Goal: Share content: Share content

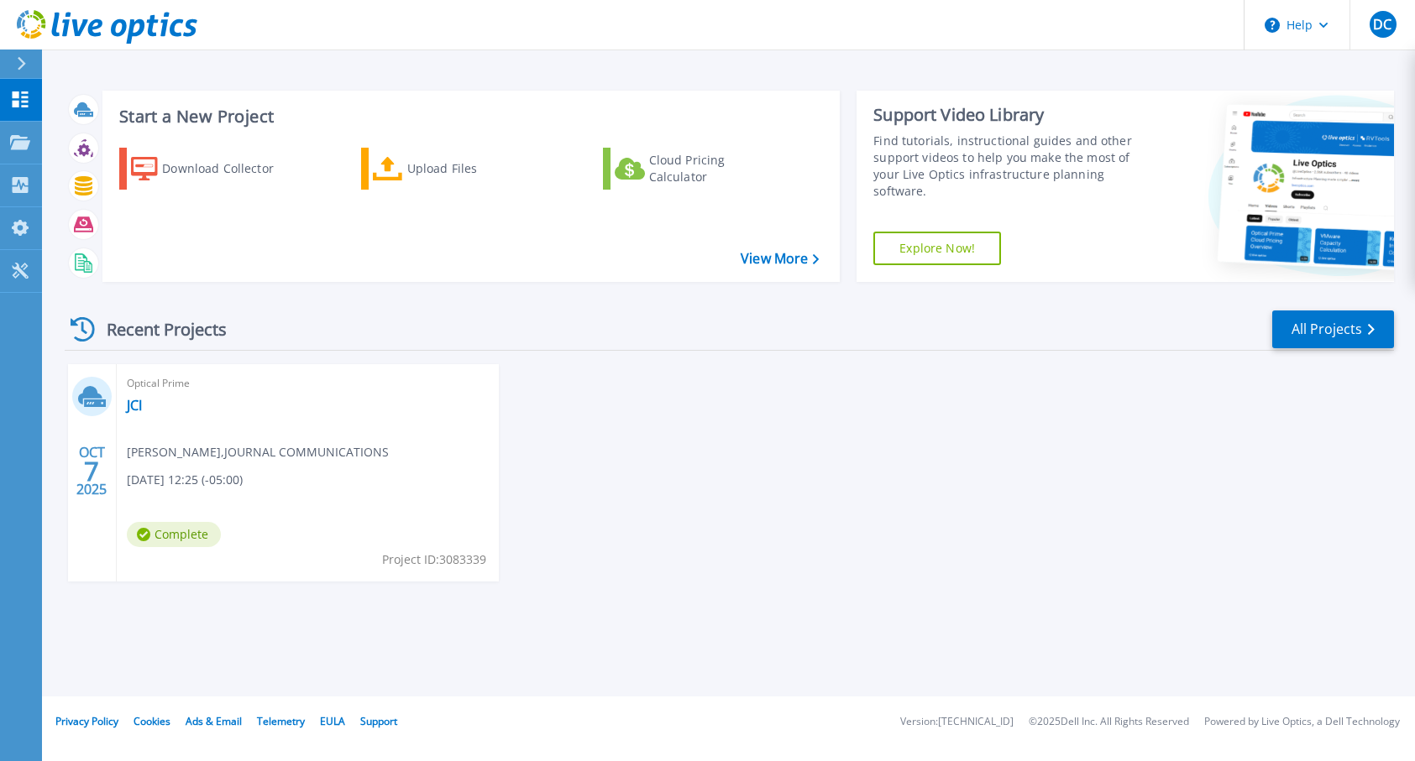
click at [182, 535] on span "Complete" at bounding box center [174, 534] width 94 height 25
click at [191, 530] on span "Complete" at bounding box center [174, 534] width 94 height 25
click at [179, 457] on span "Daniel Cantrell , JOURNAL COMMUNICATIONS" at bounding box center [258, 452] width 262 height 18
click at [403, 527] on div "Optical Prime JCI Daniel Cantrell , JOURNAL COMMUNICATIONS 10/07/2025, 12:25 (-…" at bounding box center [308, 472] width 382 height 217
click at [24, 98] on icon at bounding box center [20, 100] width 20 height 16
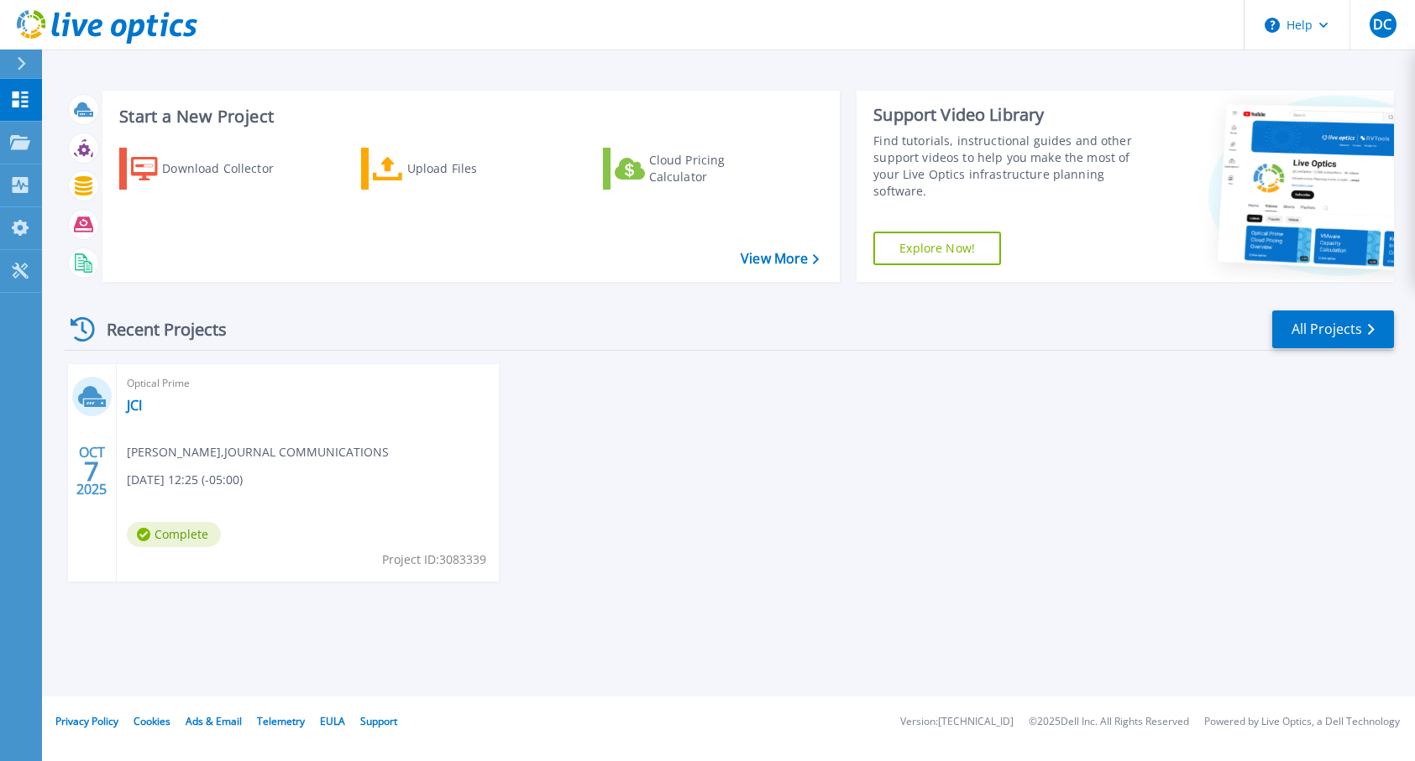
click at [168, 531] on span "Complete" at bounding box center [174, 534] width 94 height 25
click at [104, 145] on icon at bounding box center [107, 144] width 7 height 11
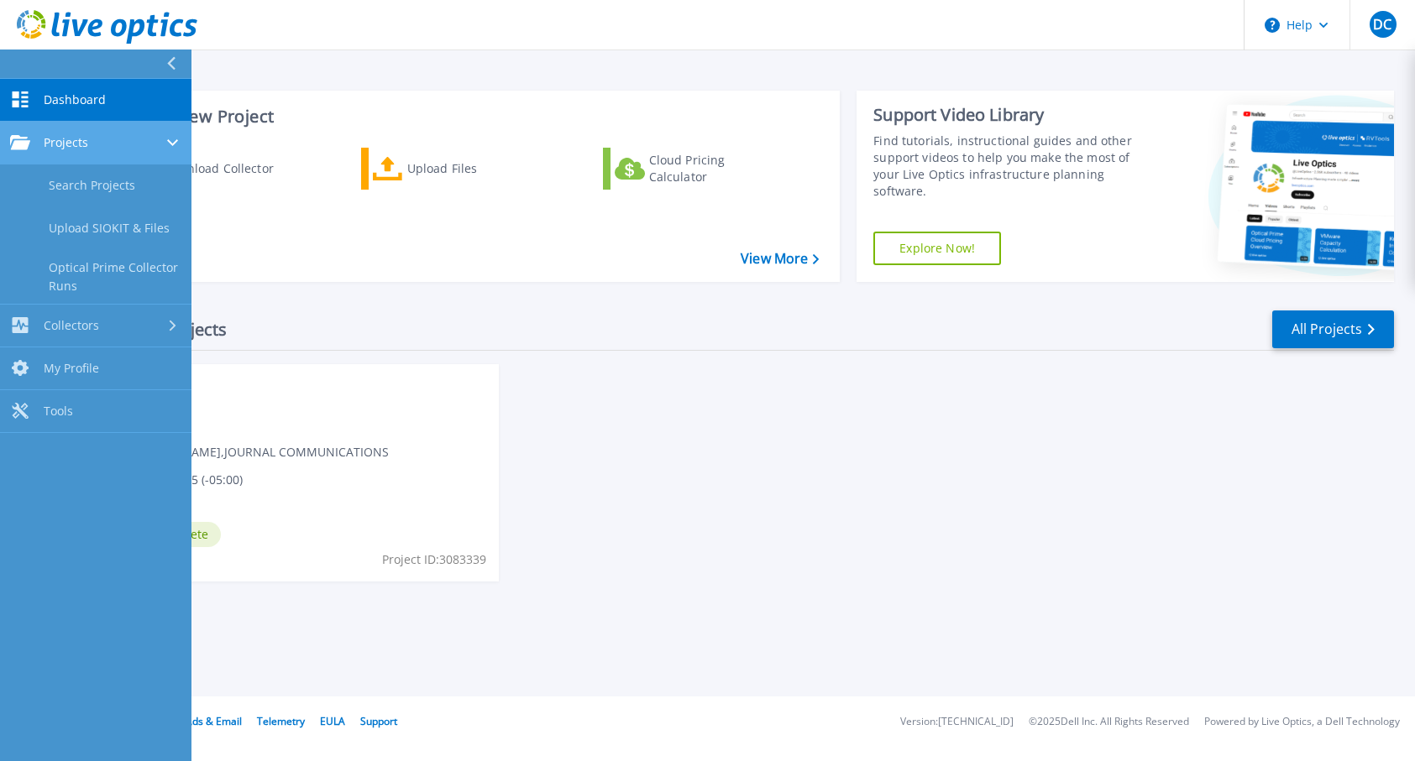
click at [137, 138] on div "Projects" at bounding box center [95, 142] width 171 height 15
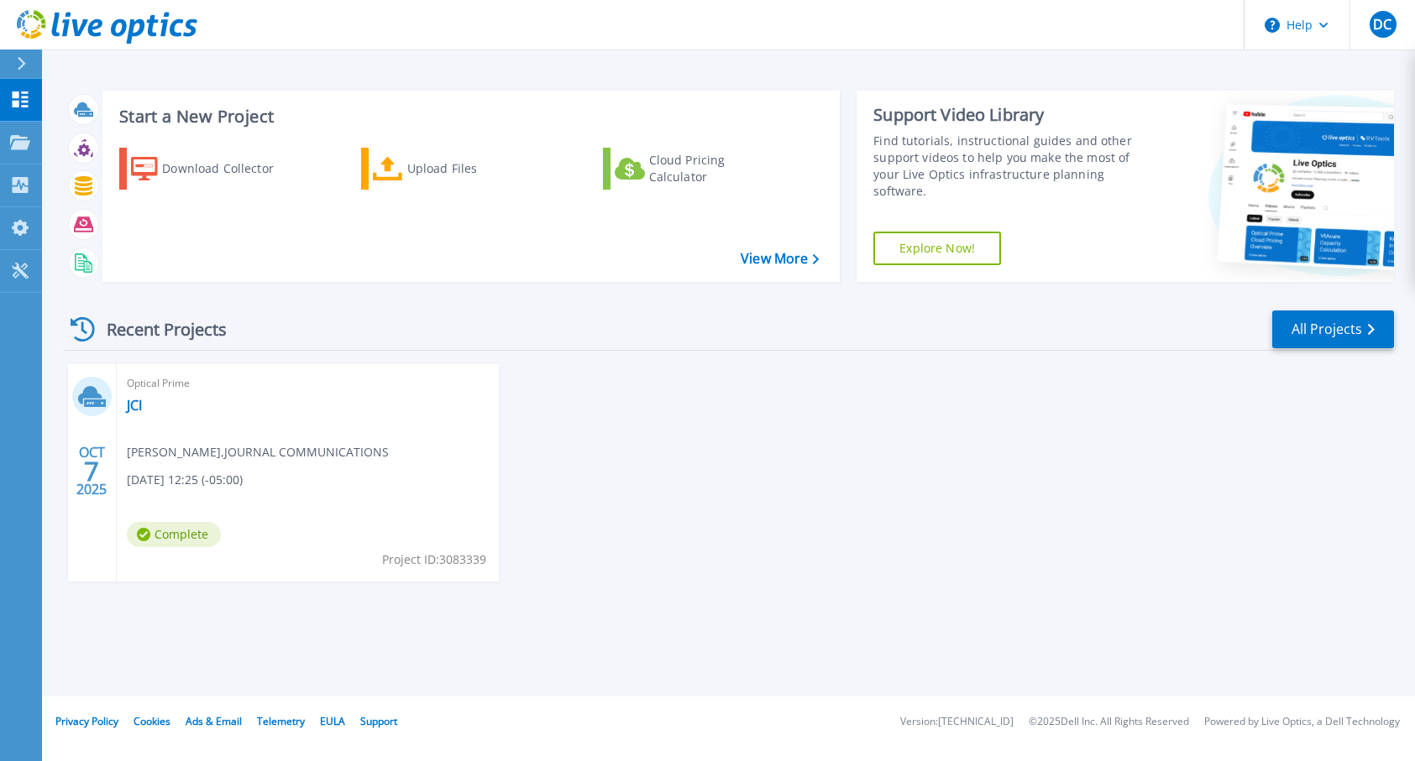
click at [522, 426] on div "OCT 7 2025 Optical Prime JCI Daniel Cantrell , JOURNAL COMMUNICATIONS 10/07/202…" at bounding box center [722, 489] width 1342 height 251
click at [174, 537] on span "Complete" at bounding box center [174, 534] width 94 height 25
click at [154, 507] on div "Optical Prime JCI Daniel Cantrell , JOURNAL COMMUNICATIONS 10/07/2025, 12:25 (-…" at bounding box center [308, 472] width 382 height 217
click at [112, 466] on div "OCT 7 2025" at bounding box center [92, 472] width 49 height 217
click at [134, 409] on link "JCI" at bounding box center [134, 405] width 15 height 17
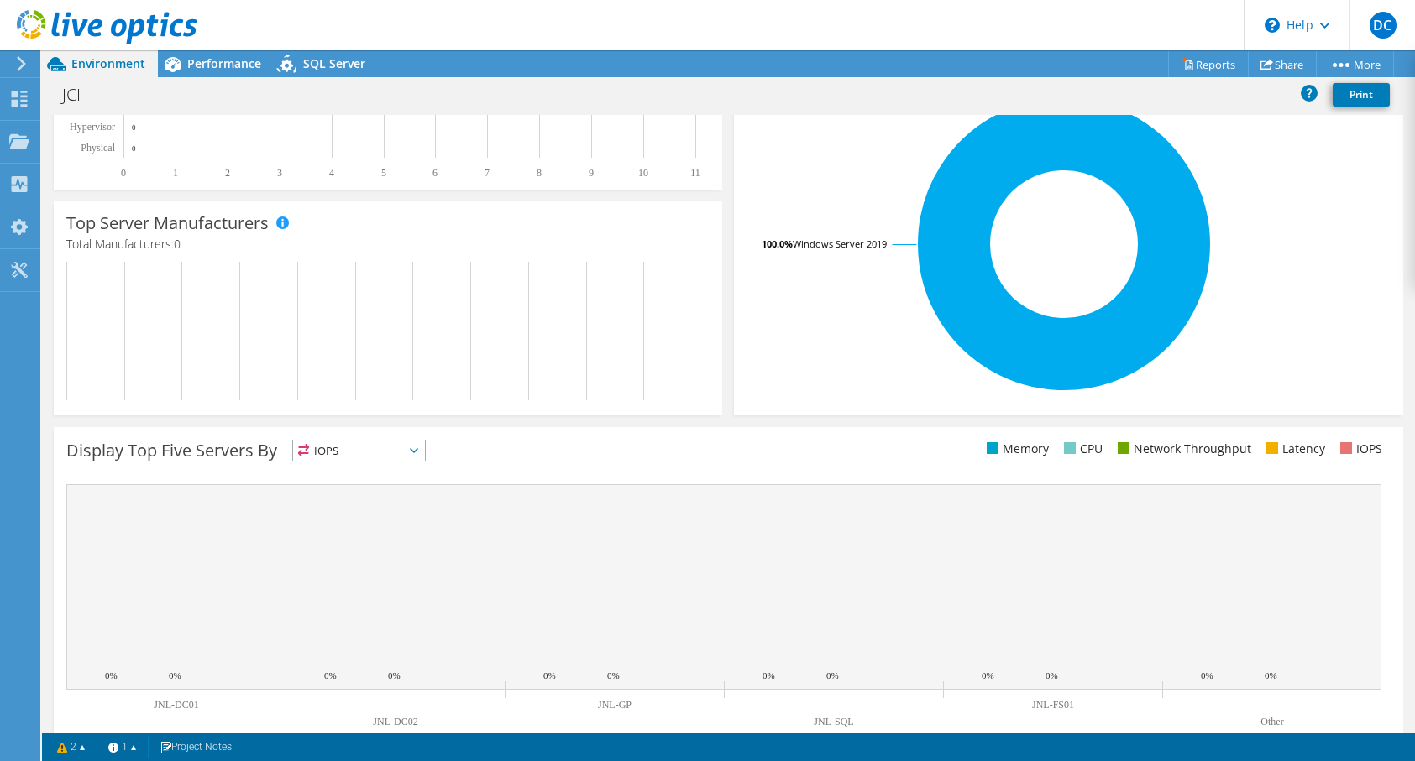
scroll to position [359, 0]
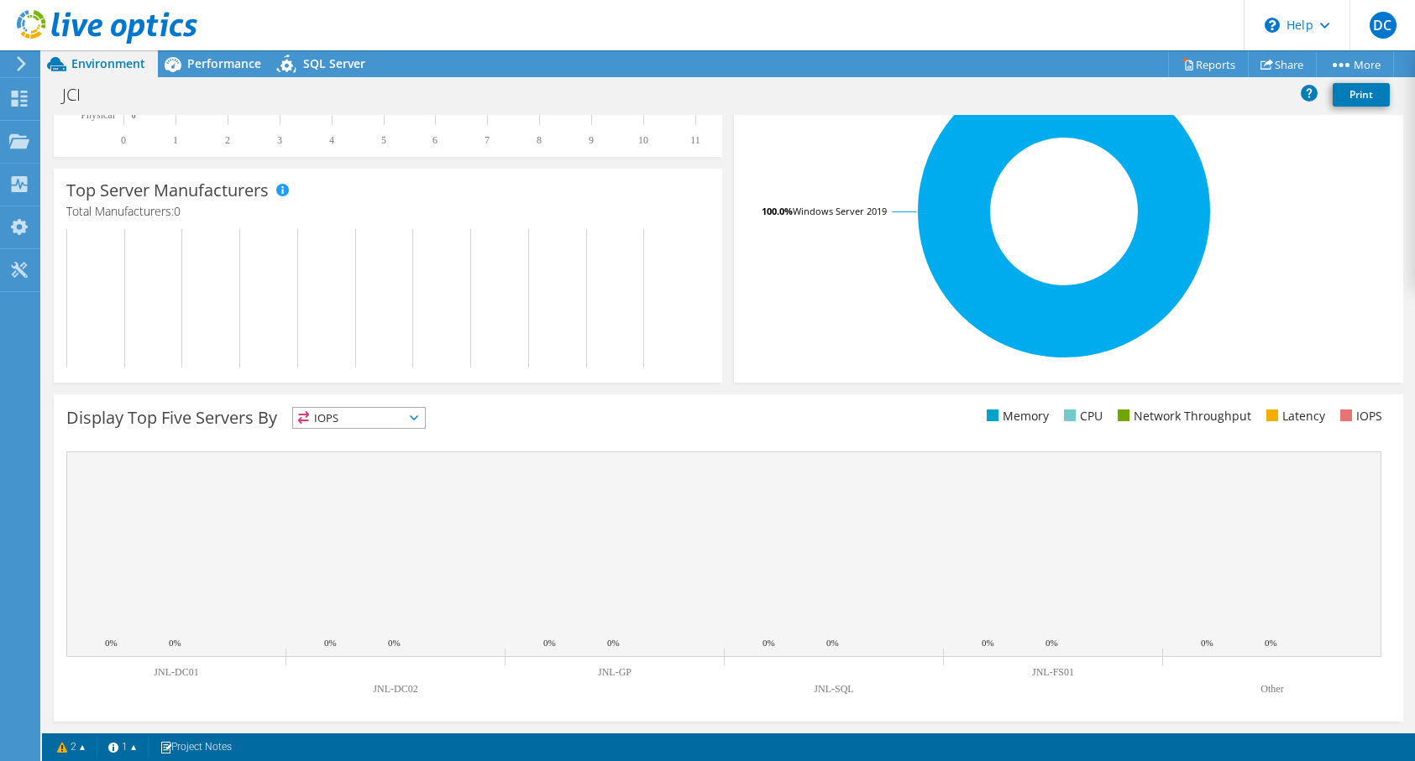
click at [390, 422] on span "IOPS" at bounding box center [359, 418] width 132 height 20
click at [387, 417] on span "IOPS" at bounding box center [359, 418] width 132 height 20
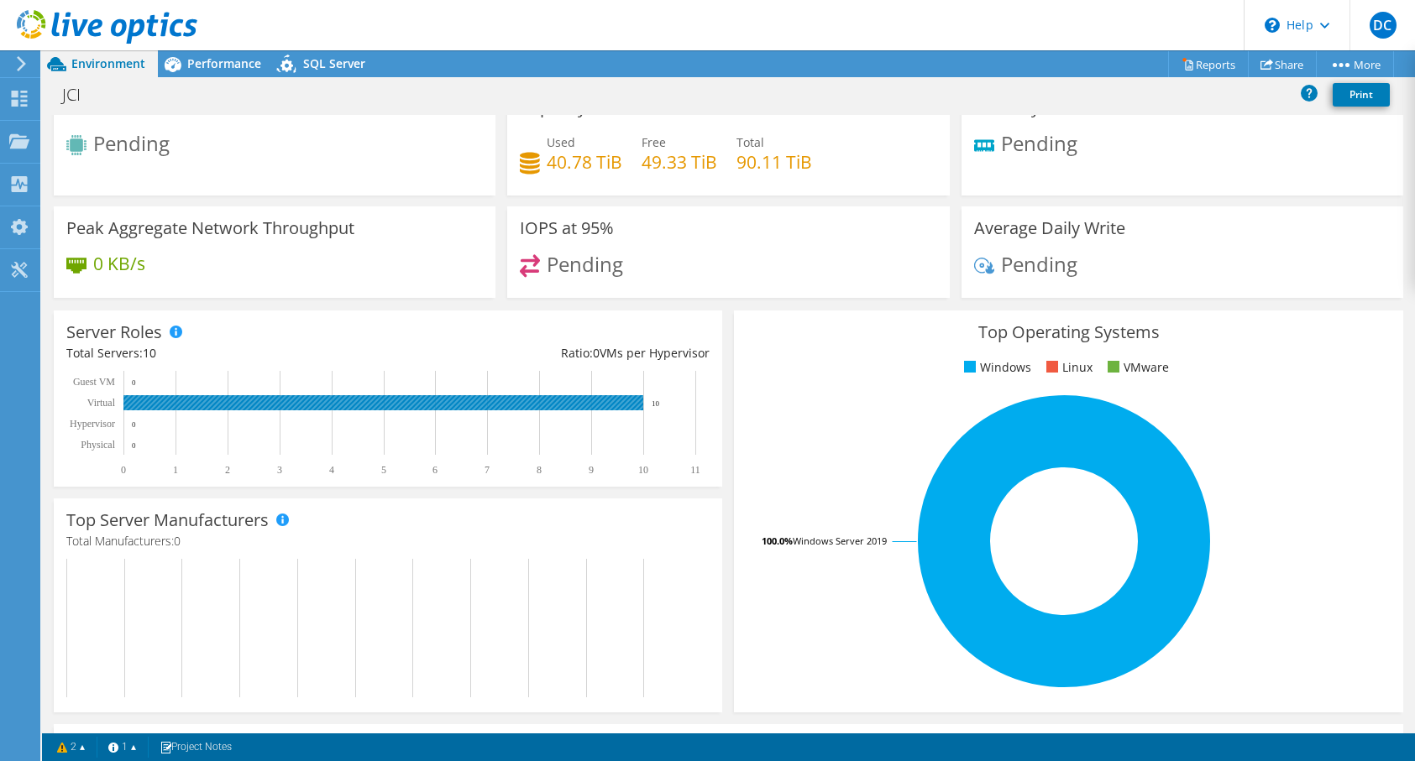
scroll to position [0, 0]
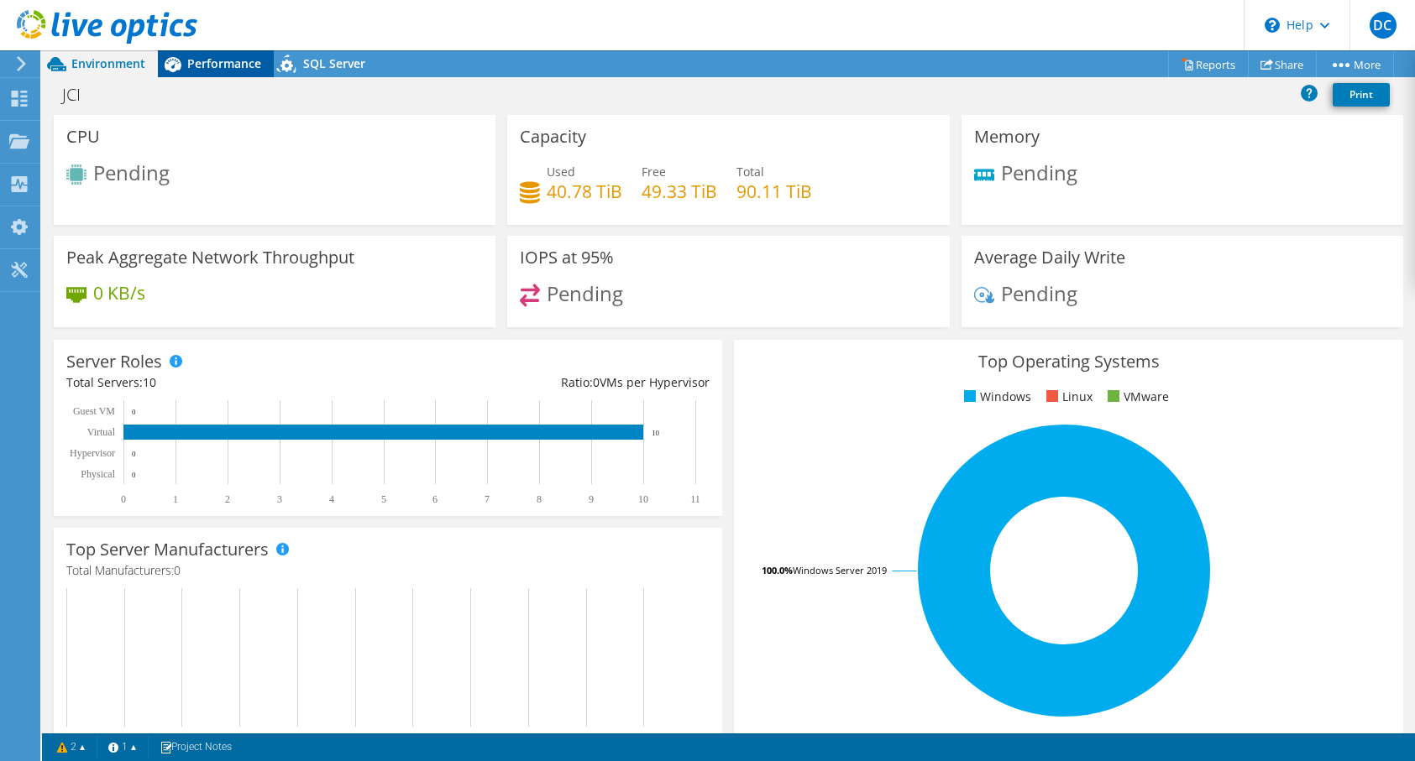
click at [222, 69] on span "Performance" at bounding box center [224, 63] width 74 height 16
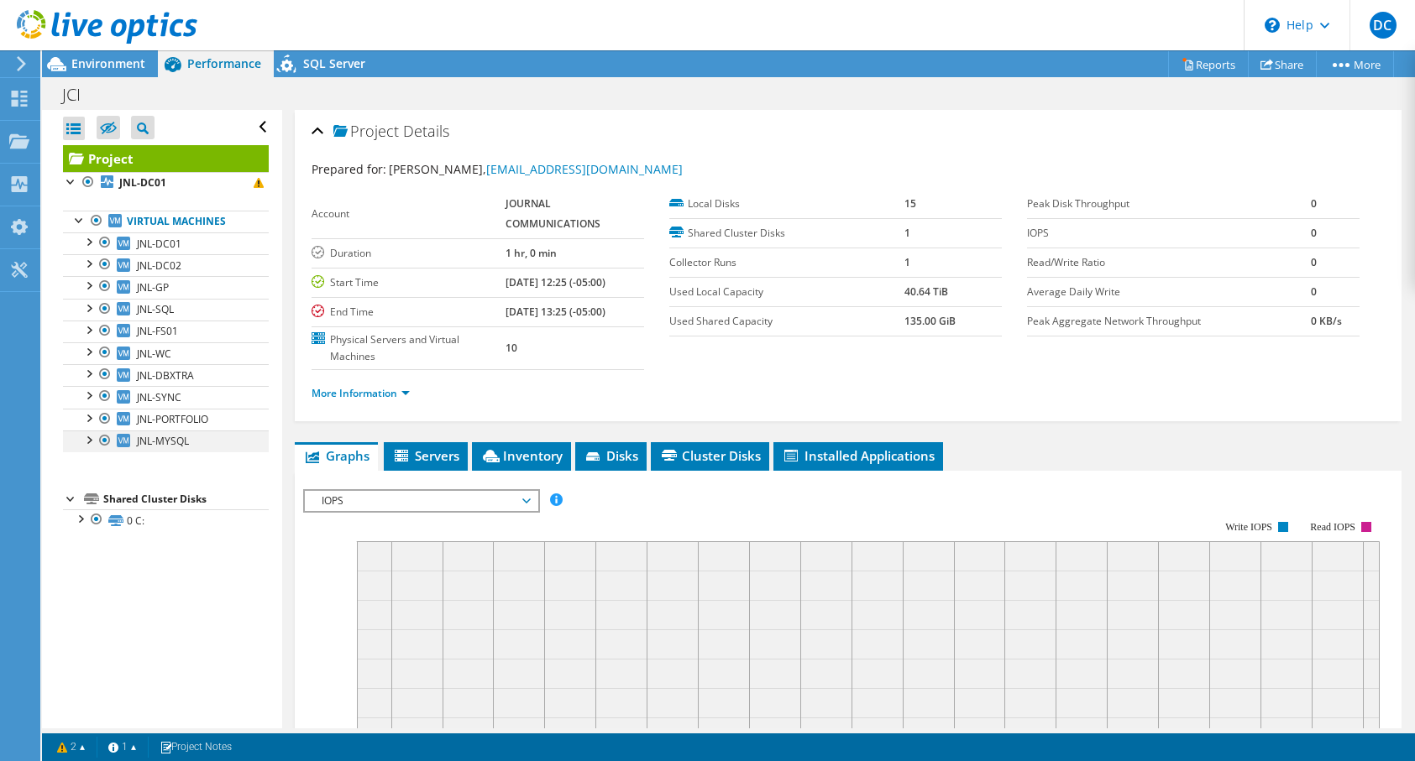
click at [88, 440] on div at bounding box center [88, 439] width 17 height 17
click at [89, 437] on div at bounding box center [88, 439] width 17 height 17
click at [18, 265] on icon at bounding box center [19, 270] width 20 height 16
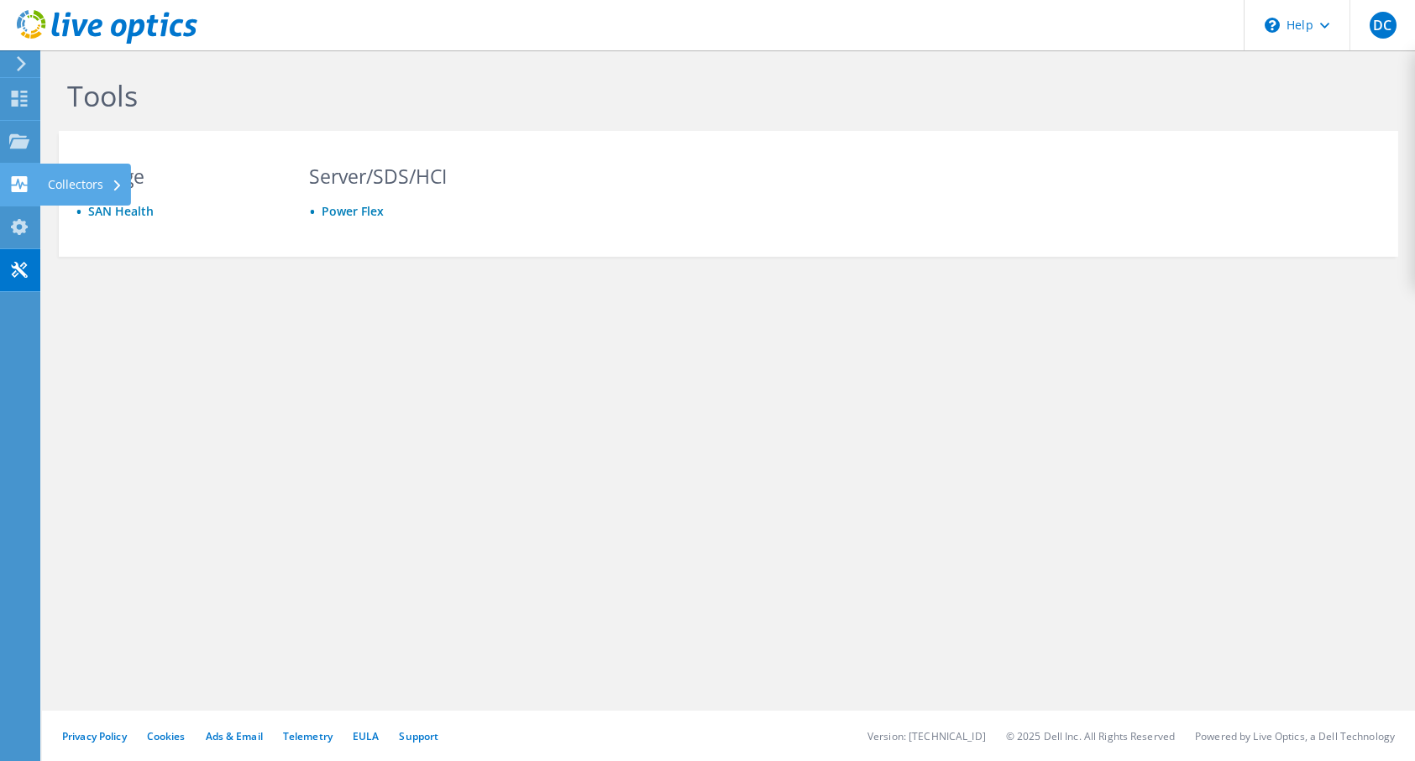
click at [18, 186] on use at bounding box center [20, 184] width 16 height 16
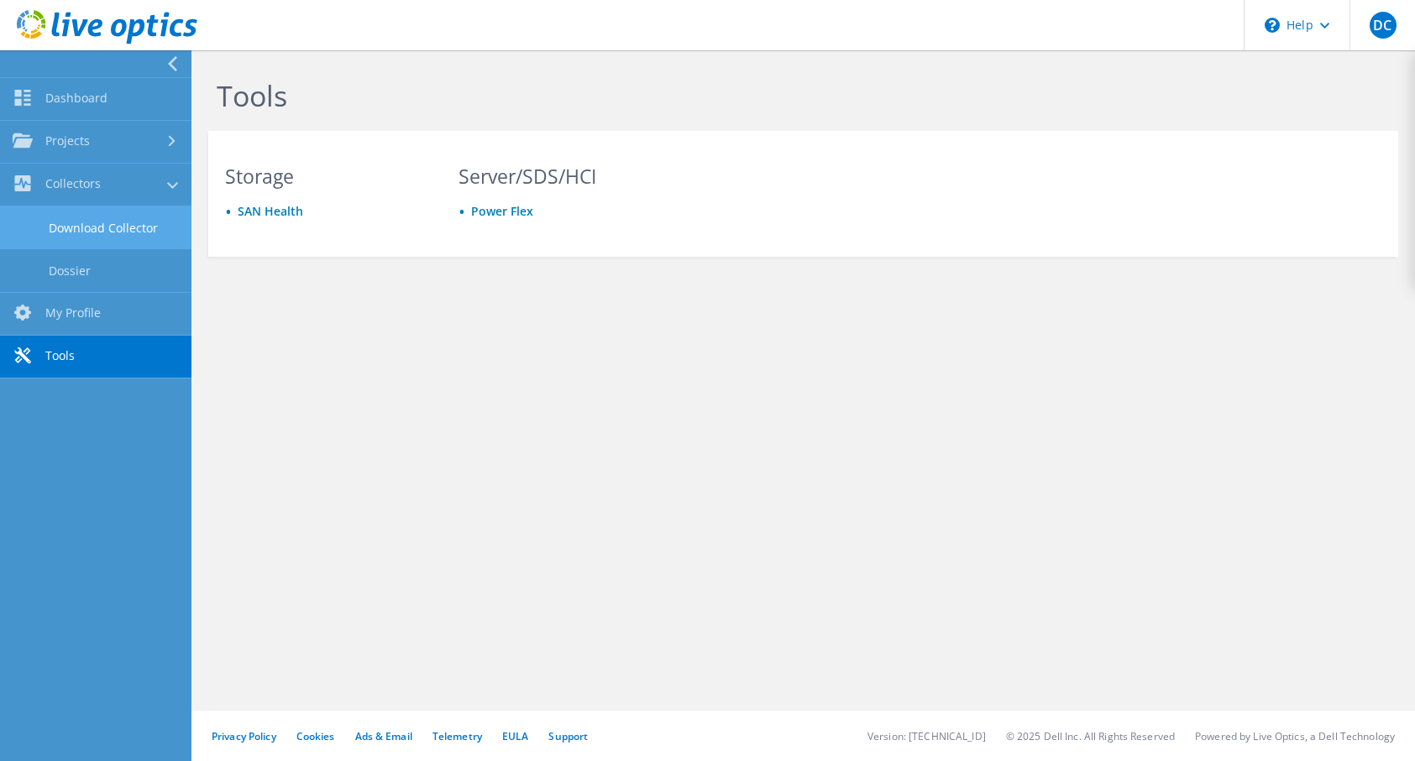
click at [119, 232] on link "Download Collector" at bounding box center [95, 228] width 191 height 43
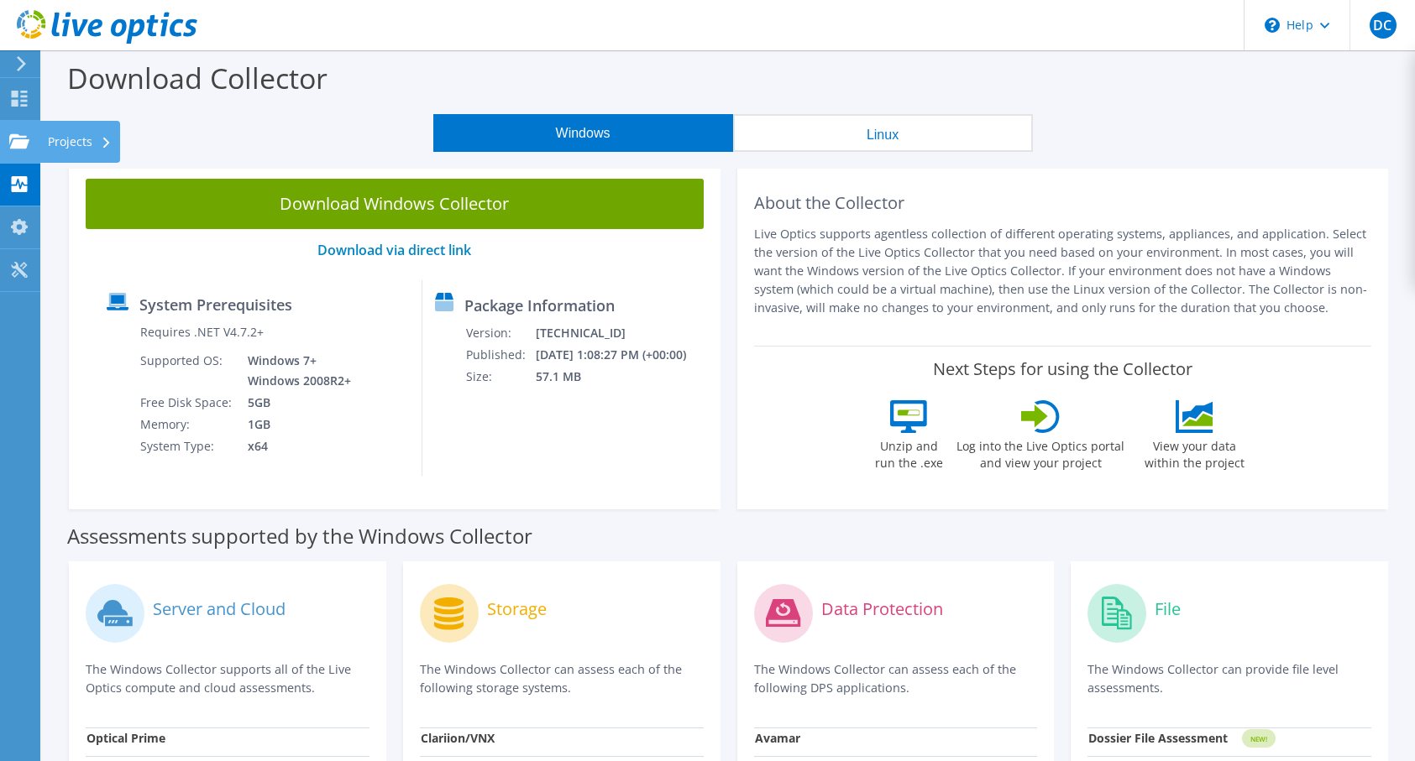
click at [17, 145] on use at bounding box center [19, 140] width 20 height 14
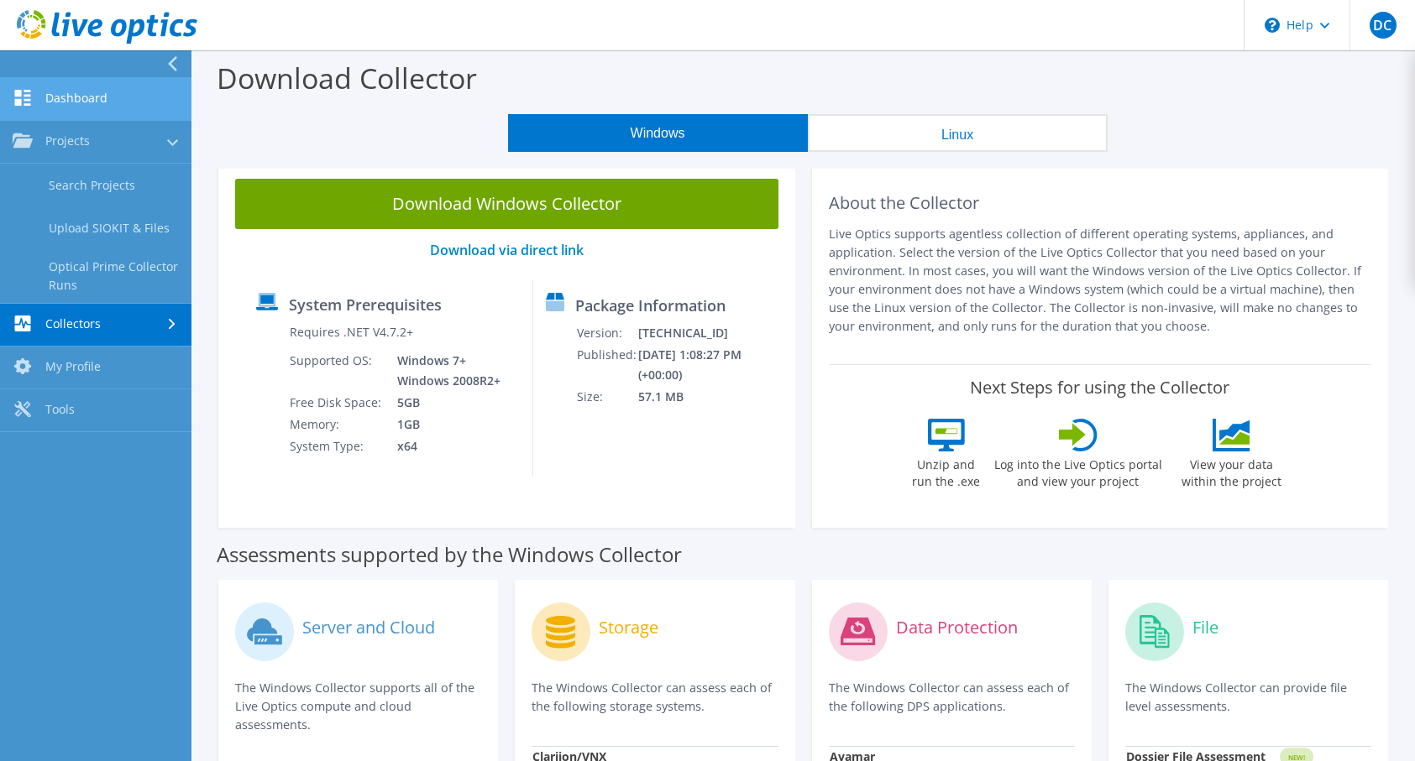
click at [90, 99] on link "Dashboard" at bounding box center [95, 99] width 191 height 43
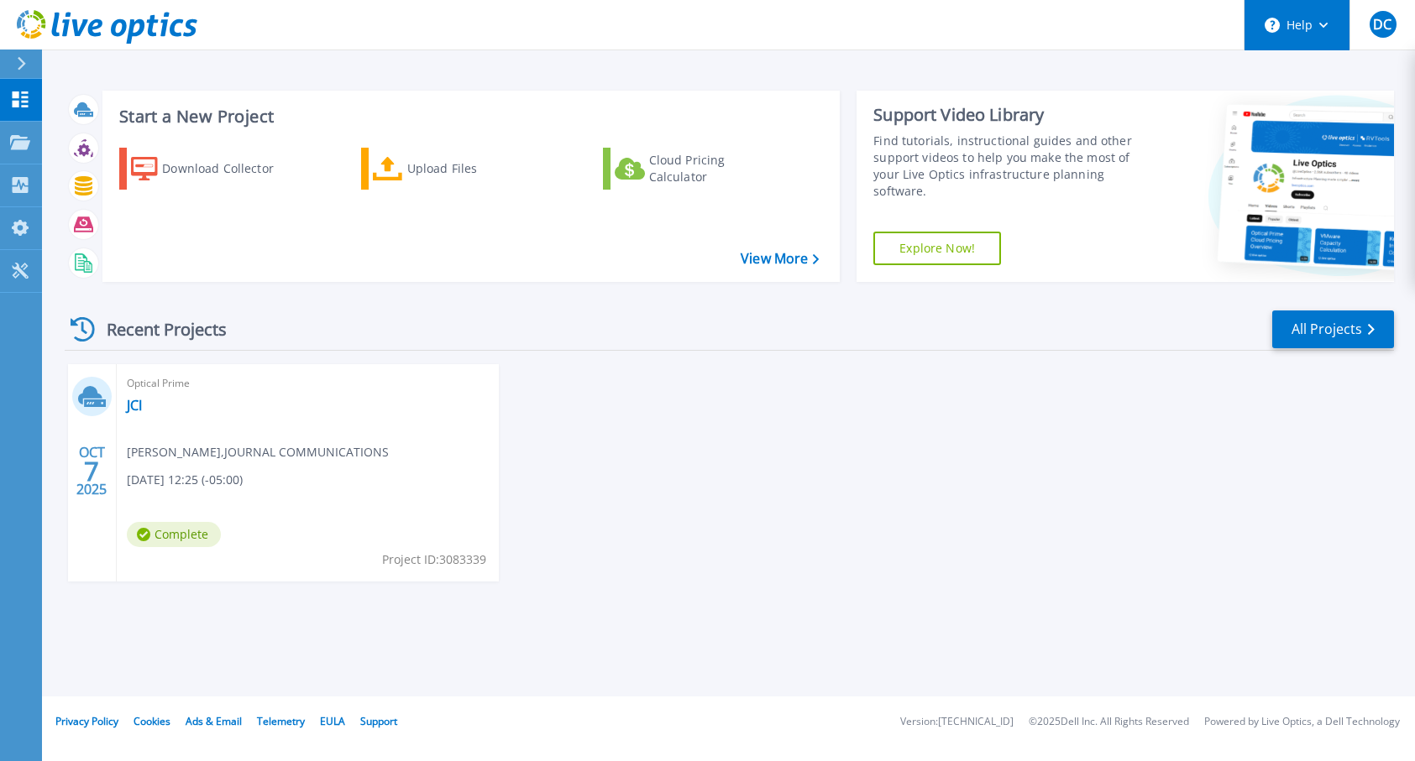
click at [1318, 34] on button "Help" at bounding box center [1296, 25] width 105 height 50
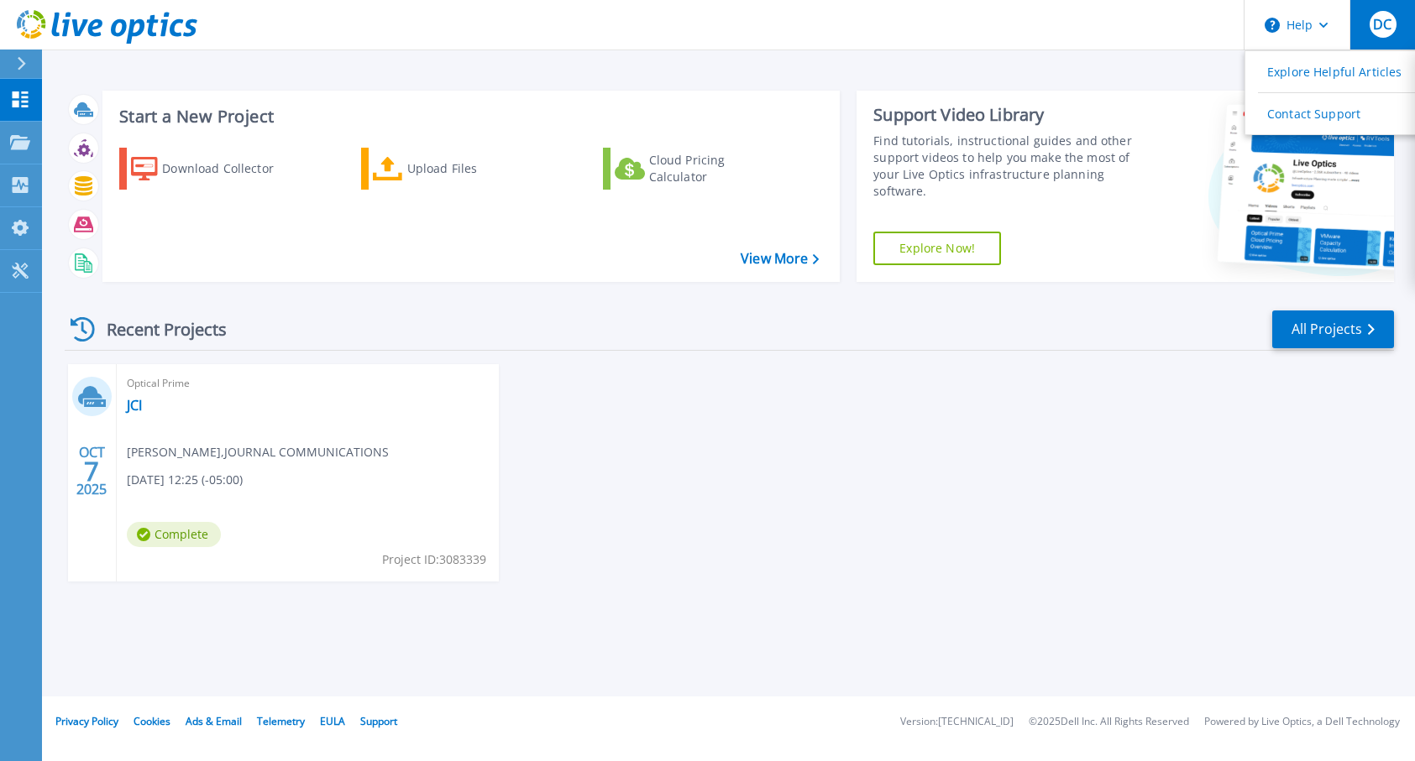
click at [1384, 30] on span "DC" at bounding box center [1382, 24] width 18 height 13
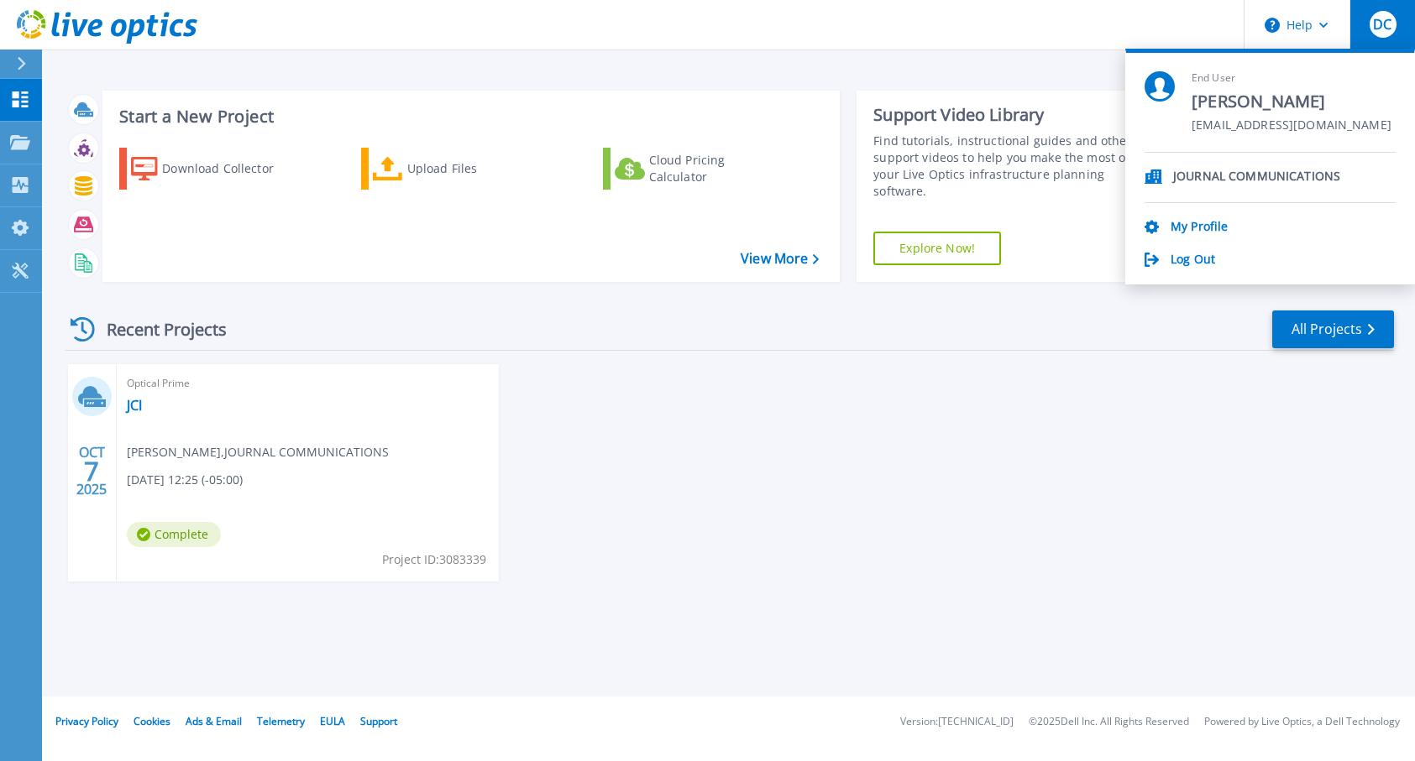
click at [1200, 175] on p "JOURNAL COMMUNICATIONS" at bounding box center [1256, 178] width 167 height 16
click at [1197, 227] on link "My Profile" at bounding box center [1198, 228] width 57 height 16
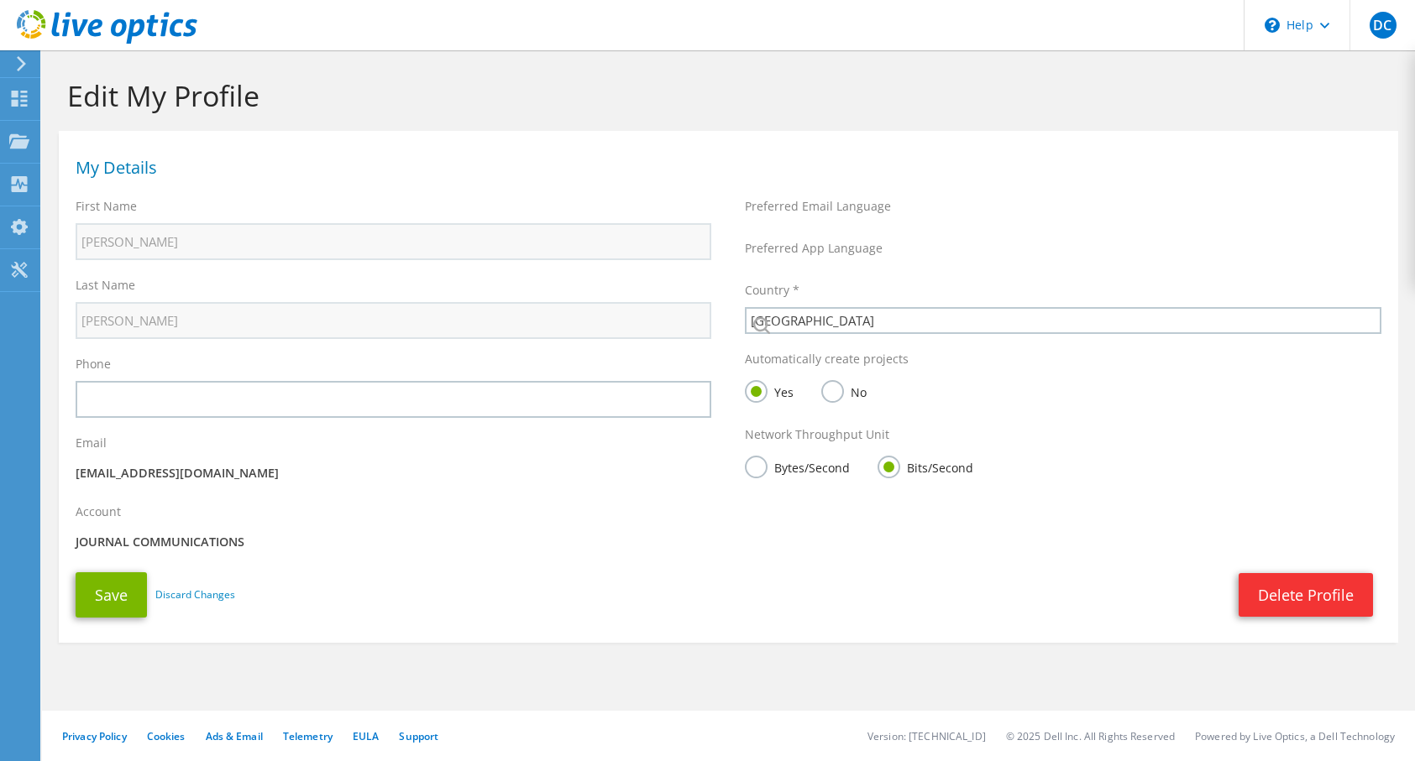
select select "224"
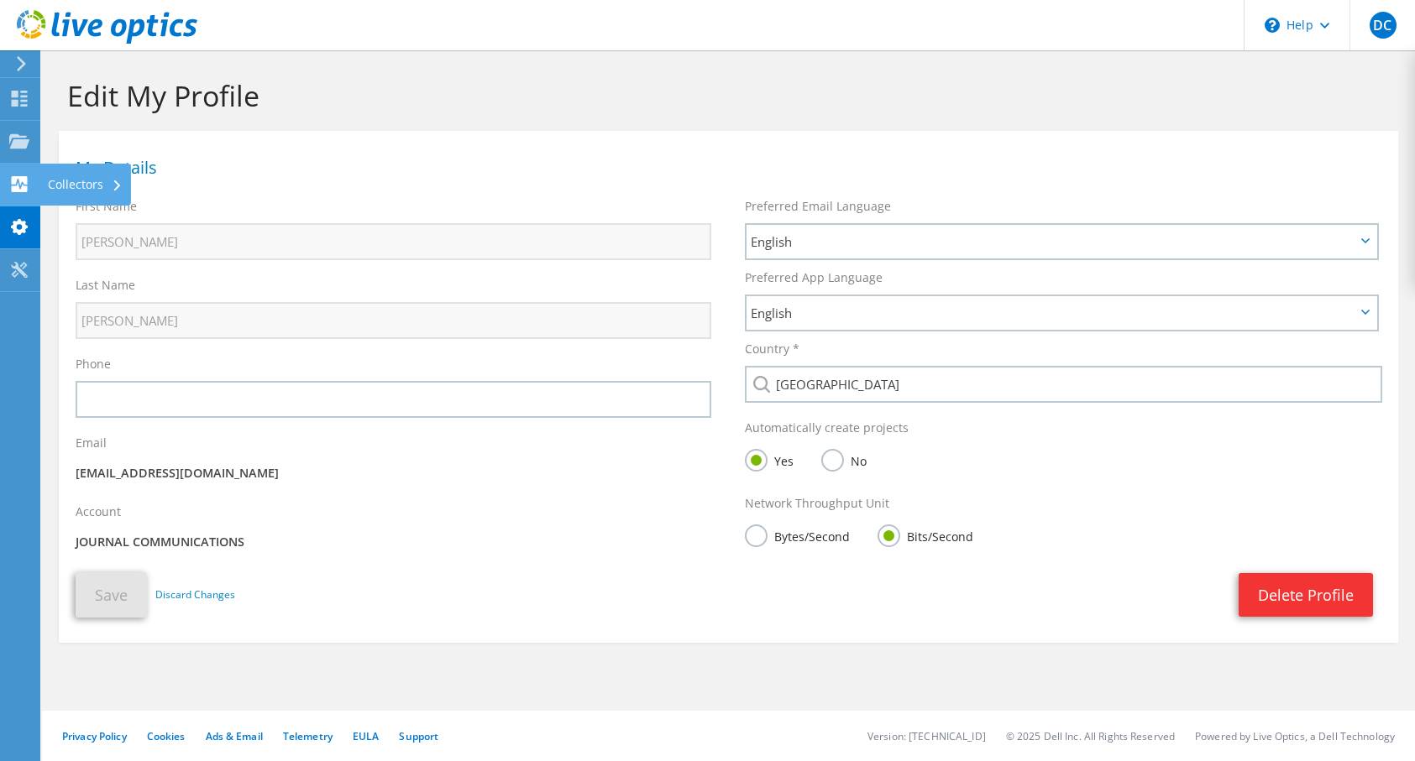
click at [19, 184] on use at bounding box center [20, 184] width 16 height 16
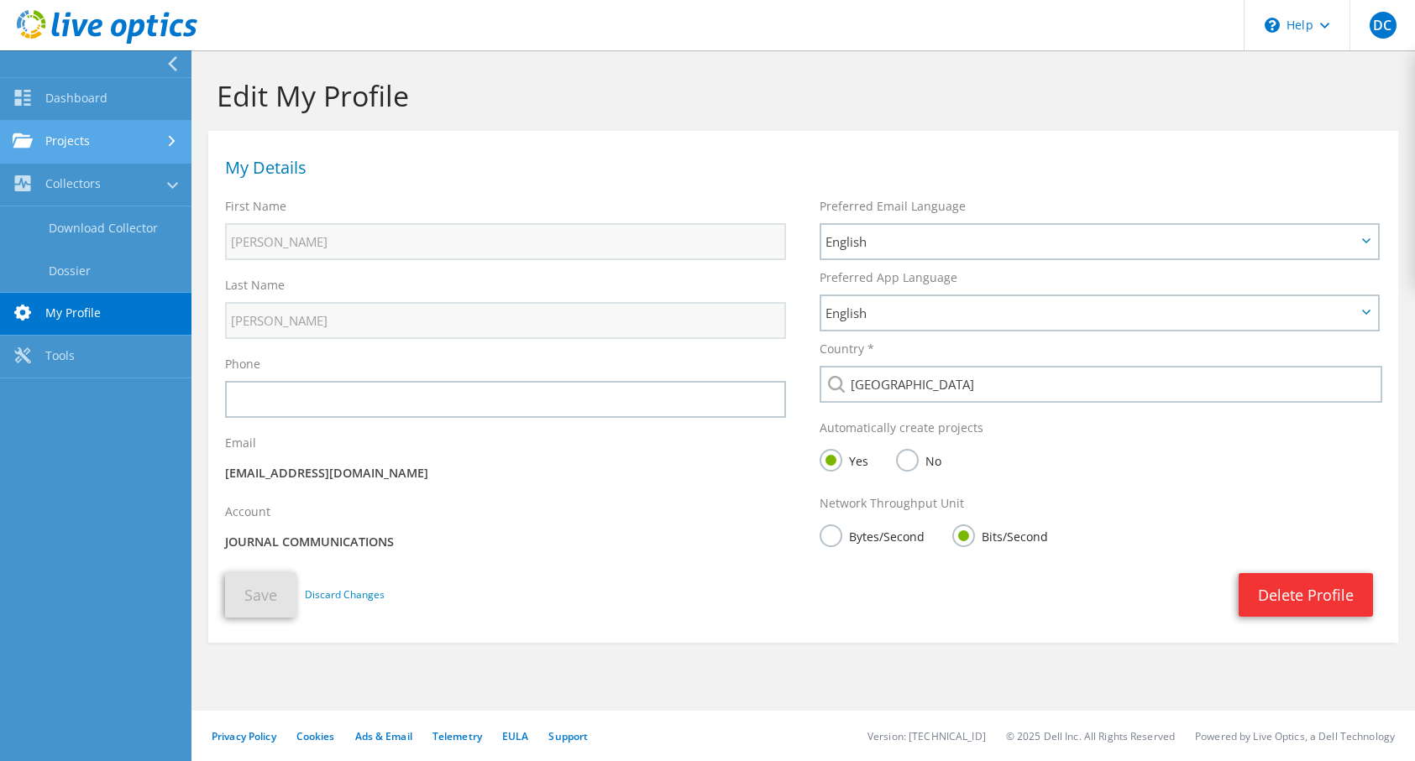
click at [108, 148] on link "Projects" at bounding box center [95, 142] width 191 height 43
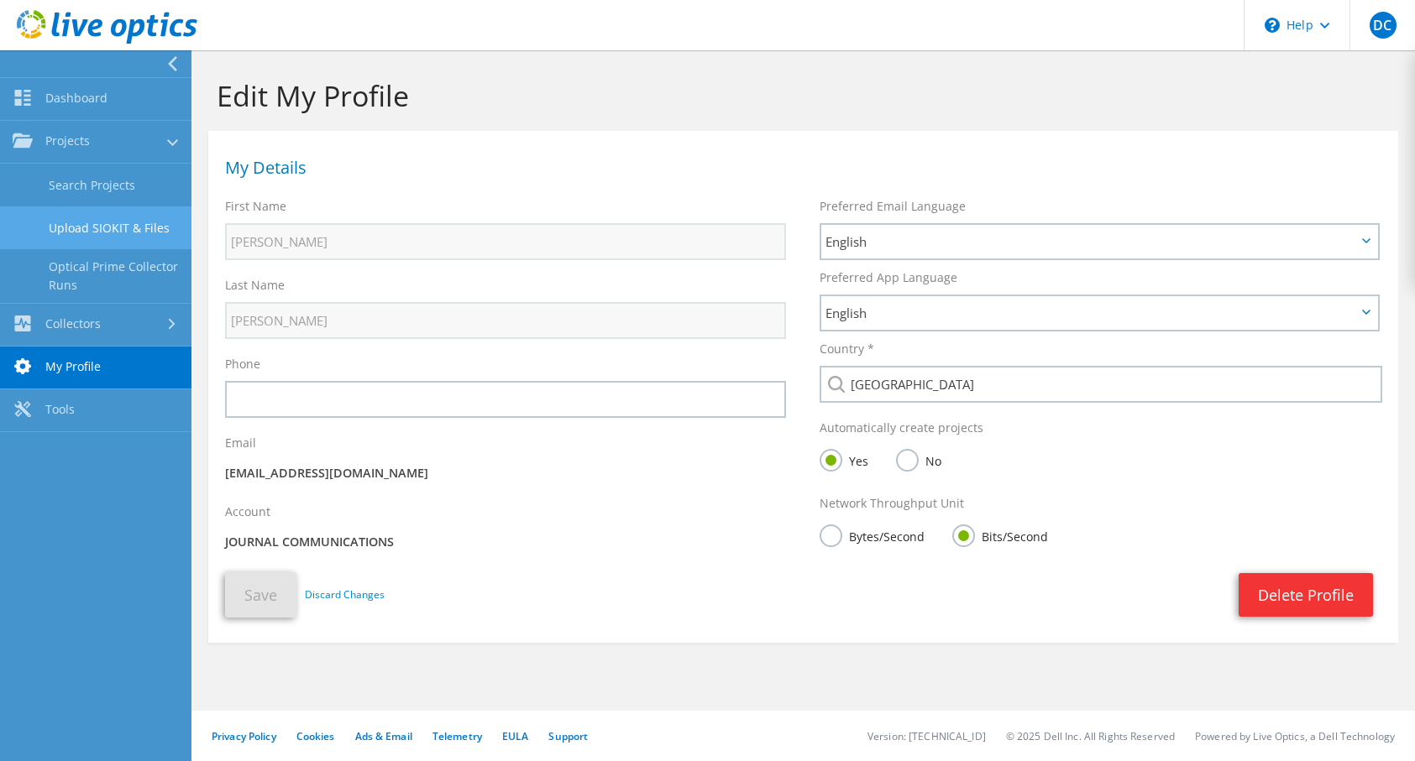
click at [158, 227] on link "Upload SIOKIT & Files" at bounding box center [95, 228] width 191 height 43
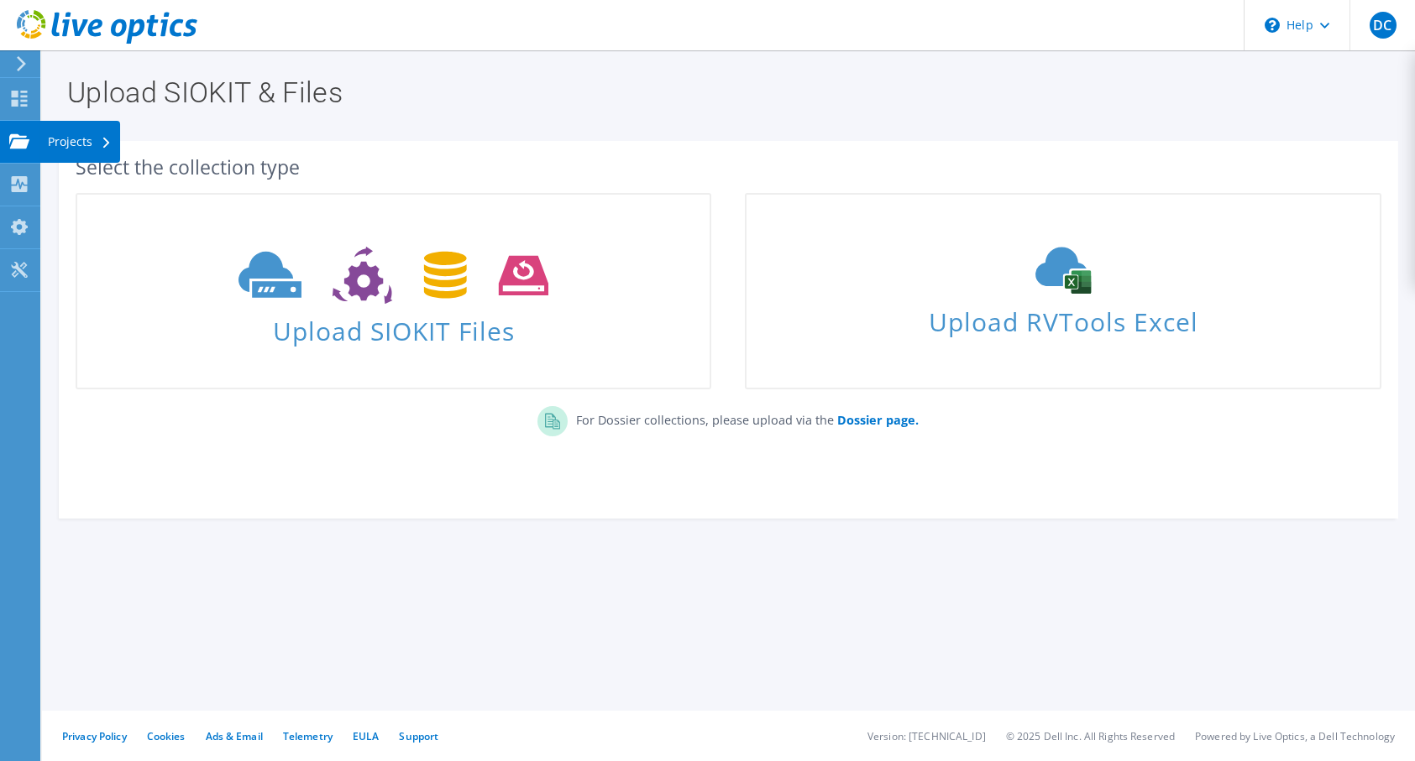
click at [29, 147] on icon at bounding box center [19, 141] width 20 height 16
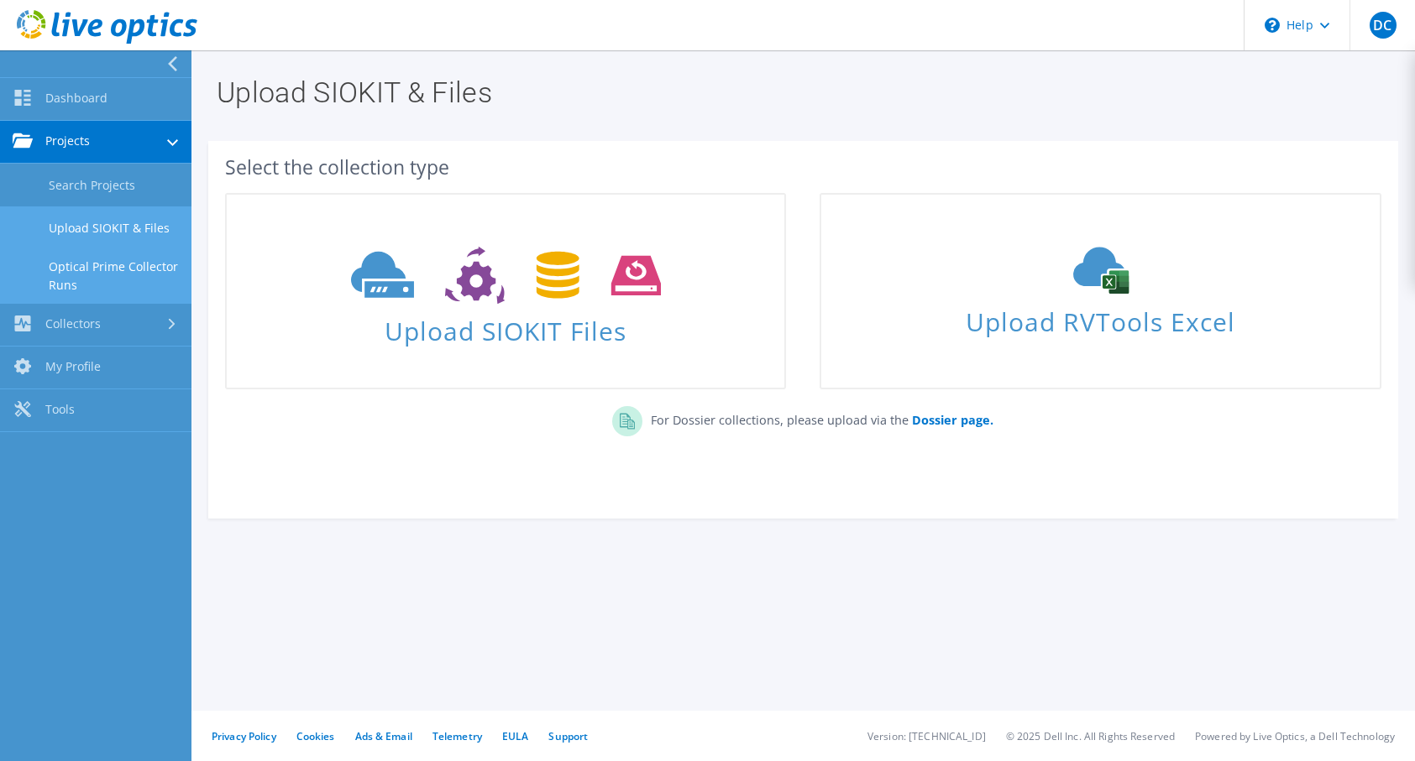
click at [89, 275] on link "Optical Prime Collector Runs" at bounding box center [95, 276] width 191 height 54
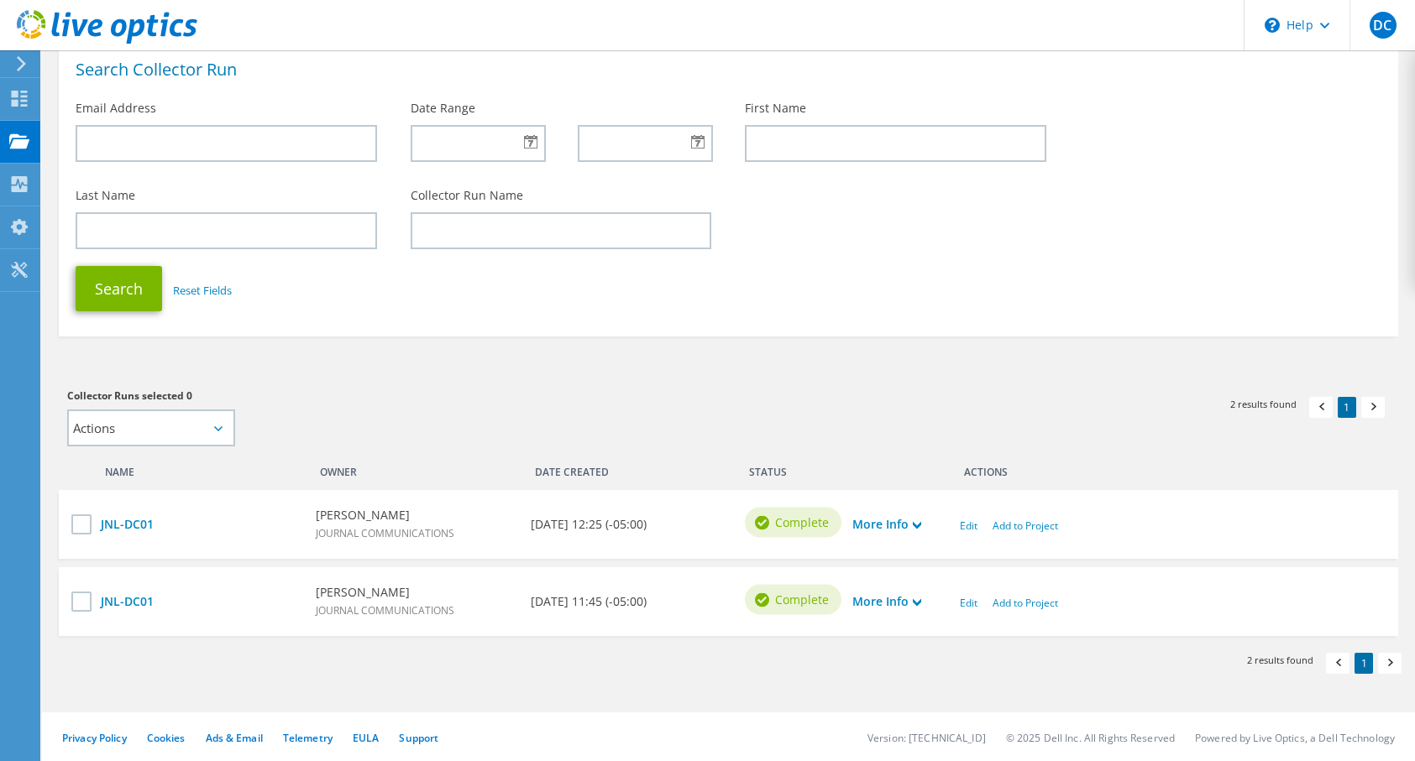
scroll to position [102, 0]
click at [918, 526] on use at bounding box center [917, 524] width 8 height 8
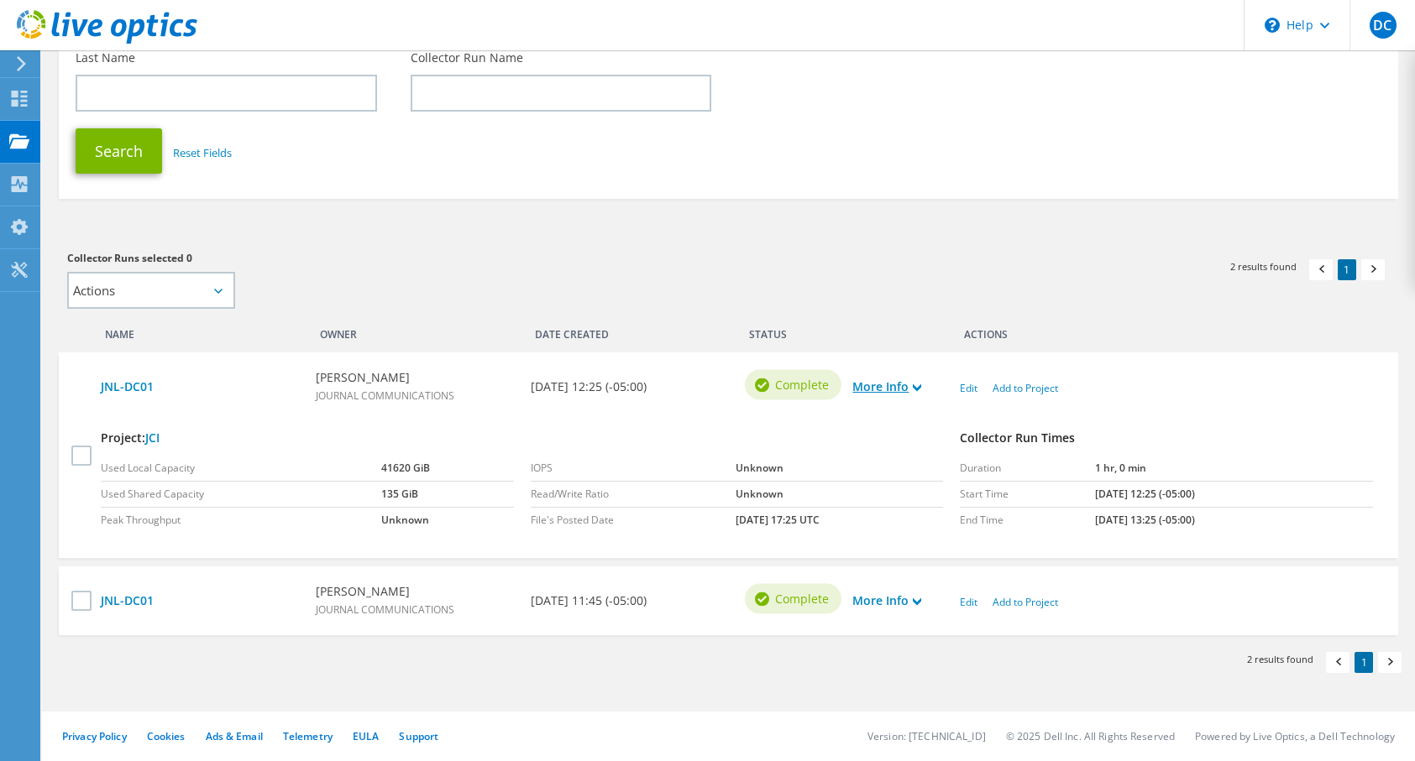
scroll to position [238, 0]
click at [916, 596] on link "More Info" at bounding box center [886, 600] width 69 height 18
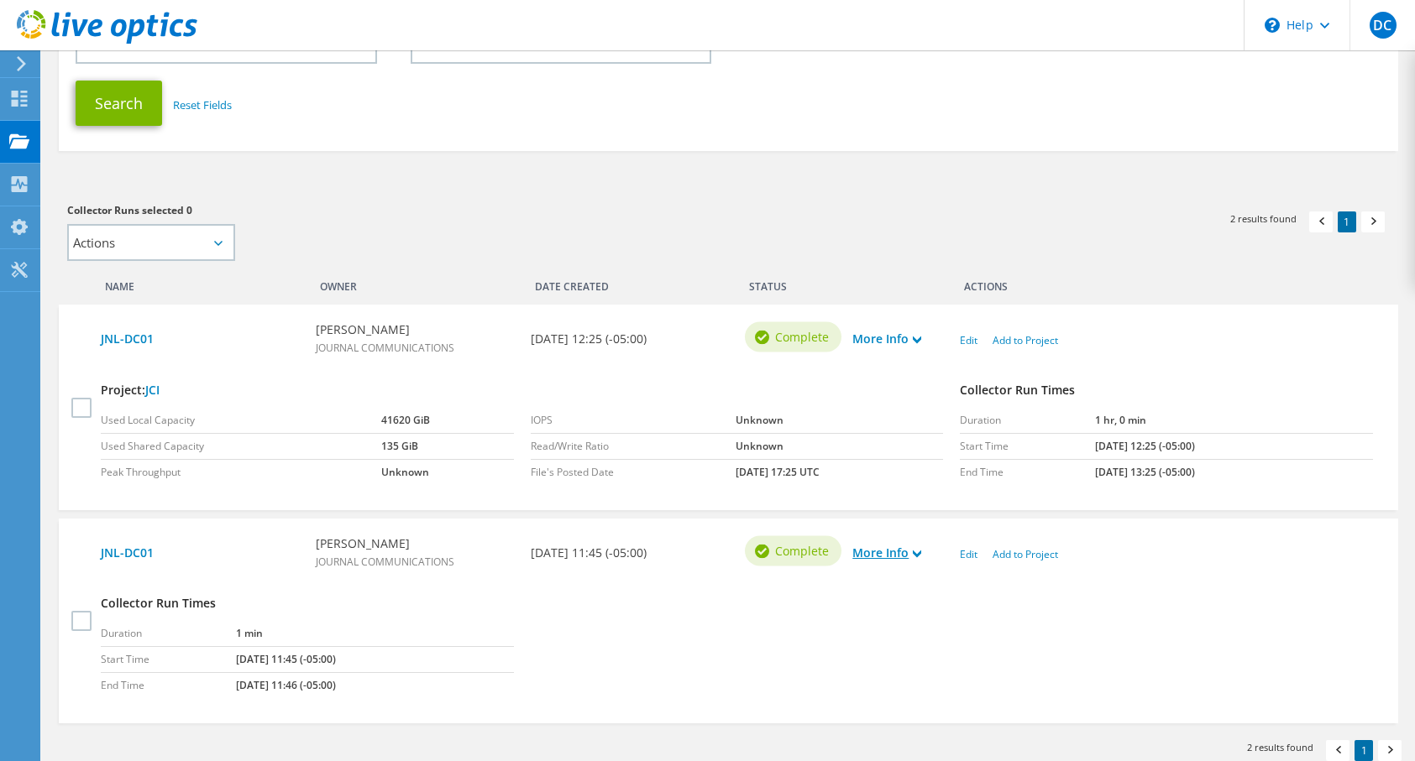
scroll to position [374, 0]
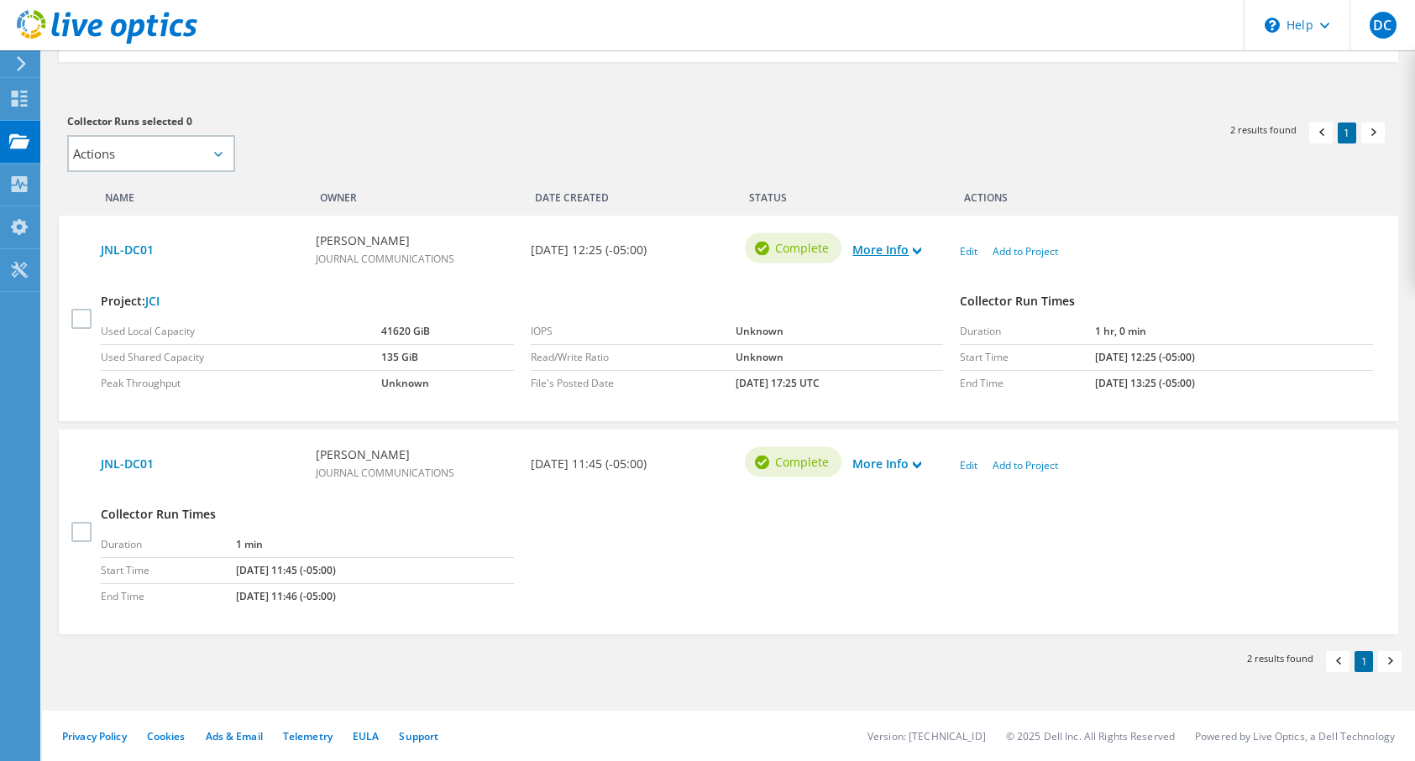
click at [907, 253] on link "More Info" at bounding box center [886, 250] width 69 height 18
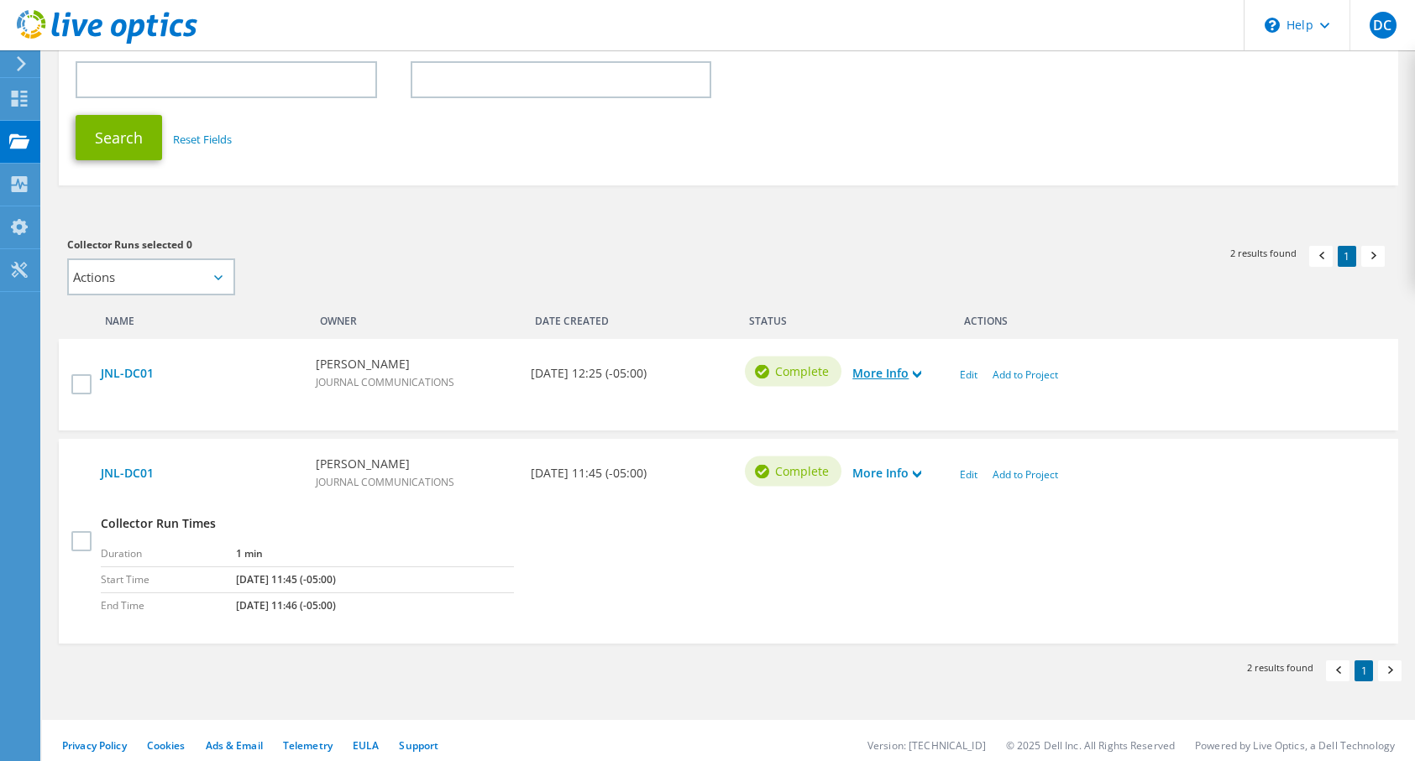
scroll to position [238, 0]
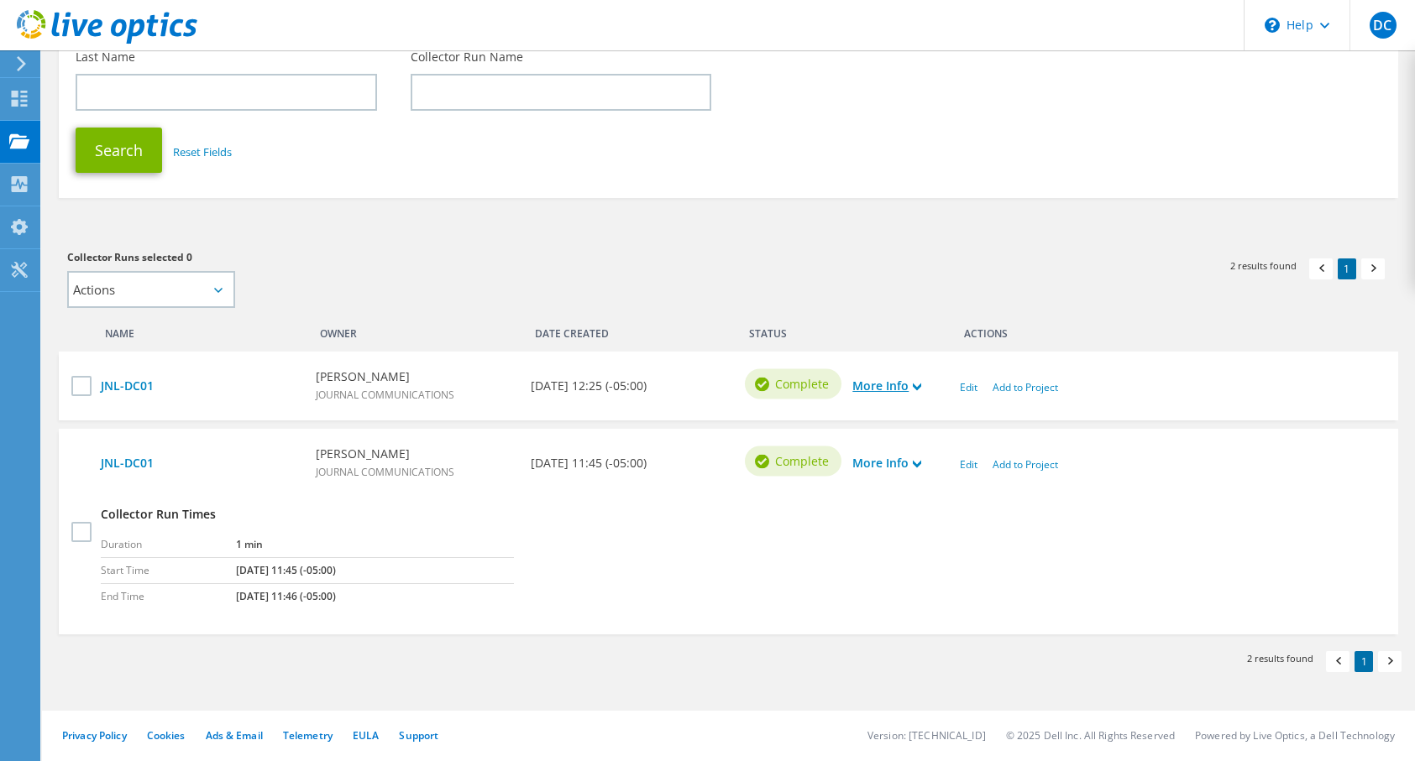
click at [896, 384] on link "More Info" at bounding box center [886, 386] width 69 height 18
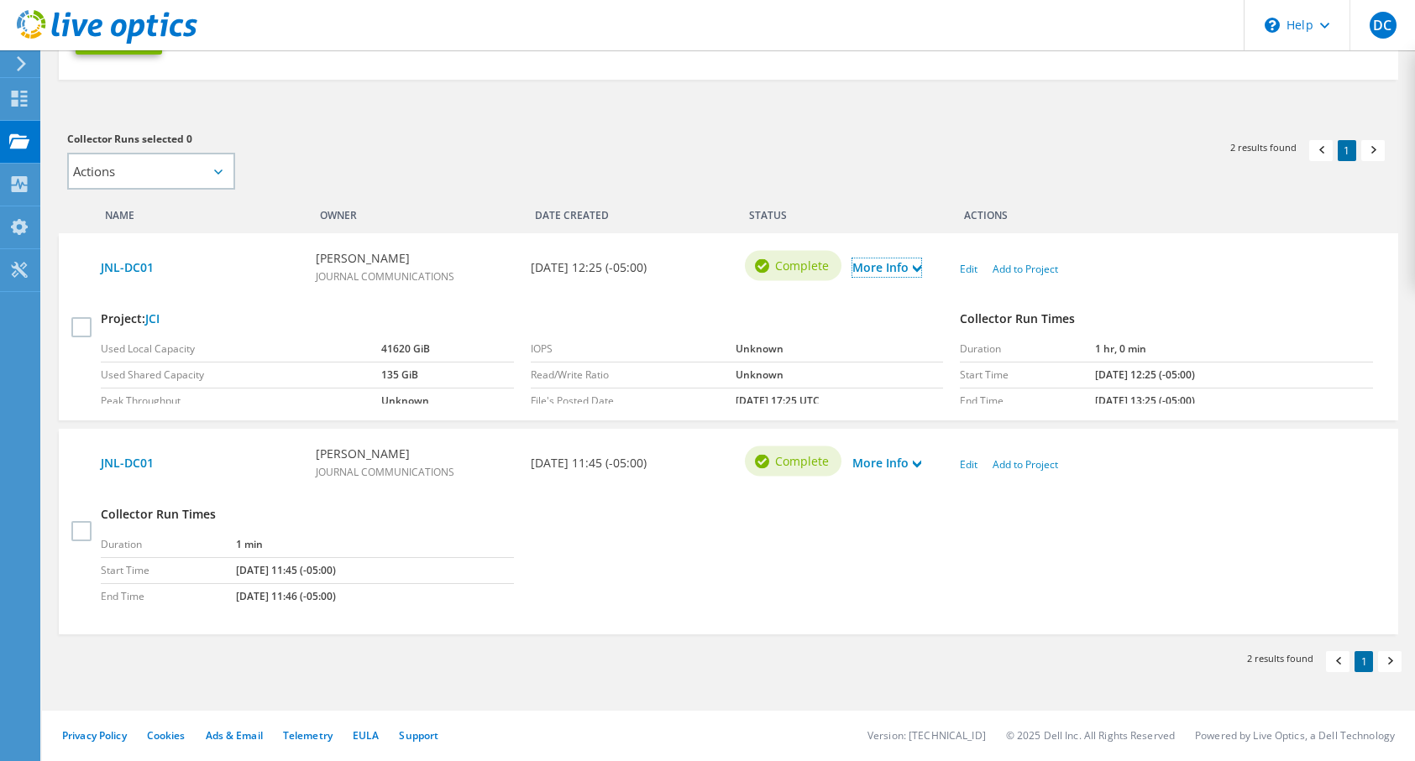
scroll to position [374, 0]
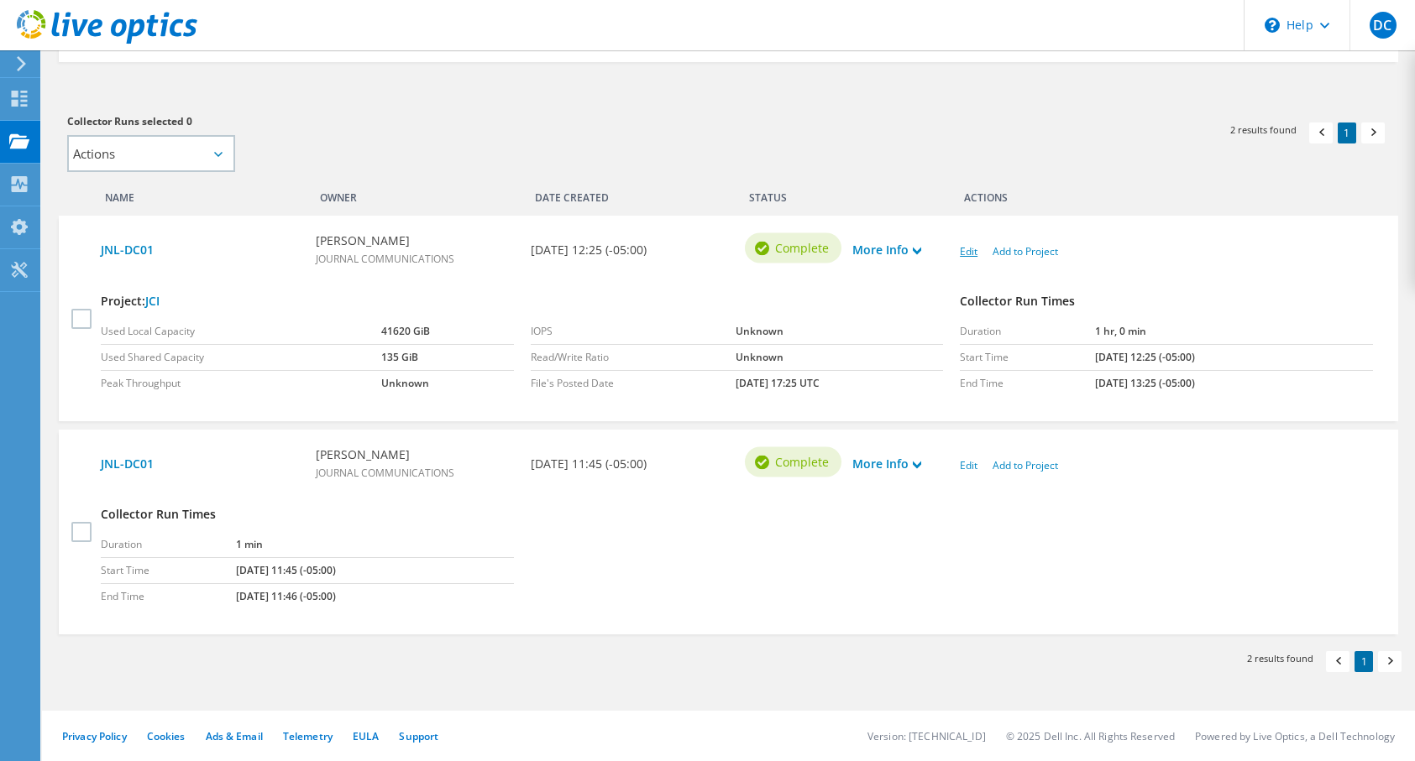
click at [971, 253] on link "Edit" at bounding box center [969, 251] width 18 height 14
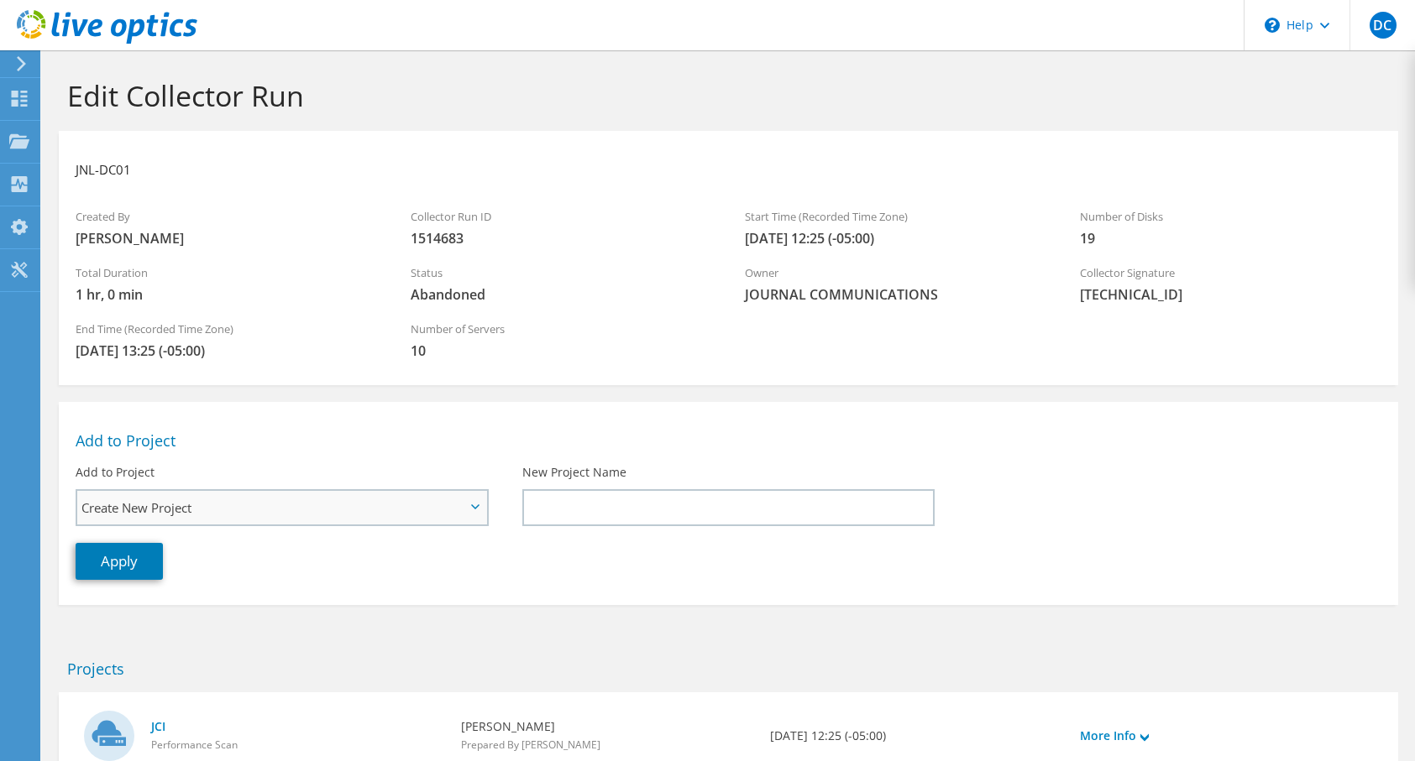
click at [466, 504] on span "Create New Project" at bounding box center [281, 508] width 409 height 34
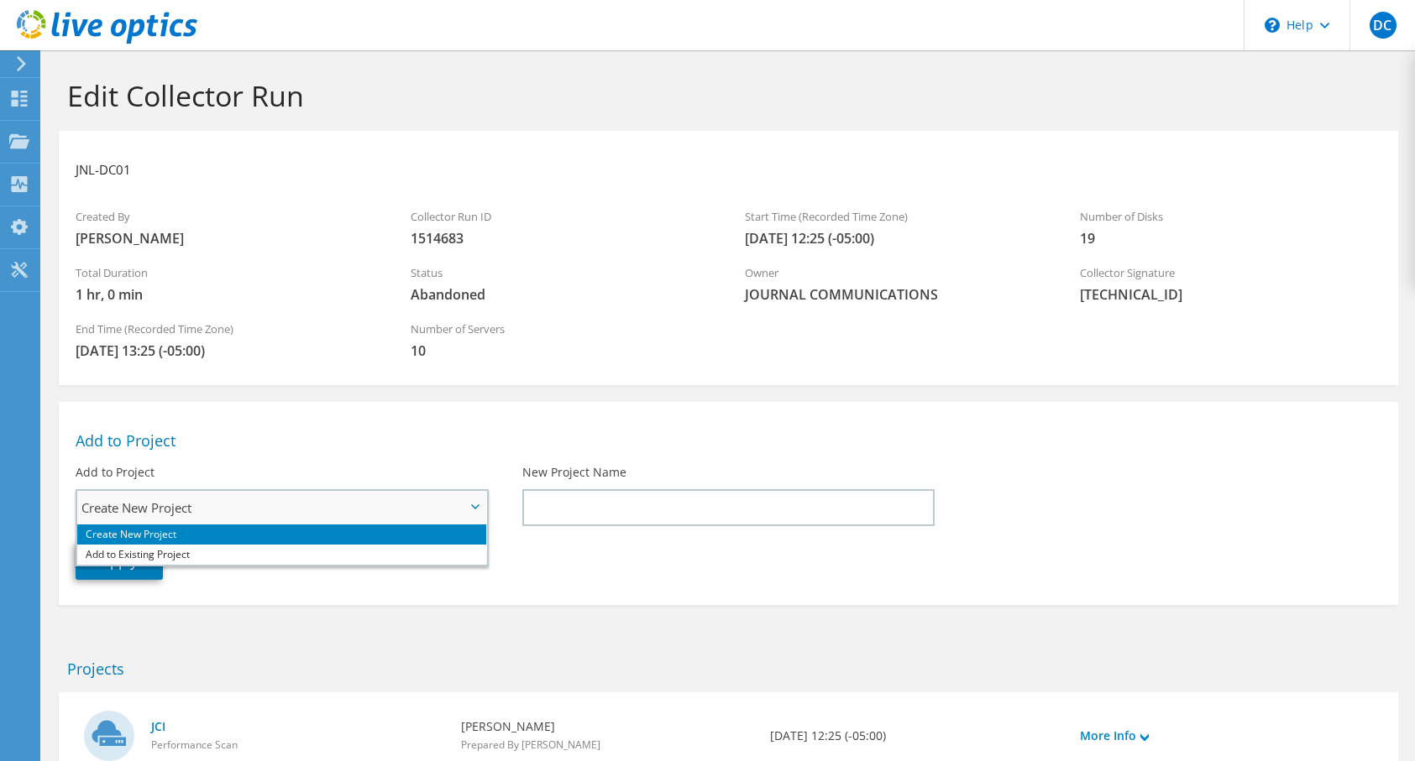
click at [467, 503] on span "Create New Project" at bounding box center [281, 508] width 409 height 34
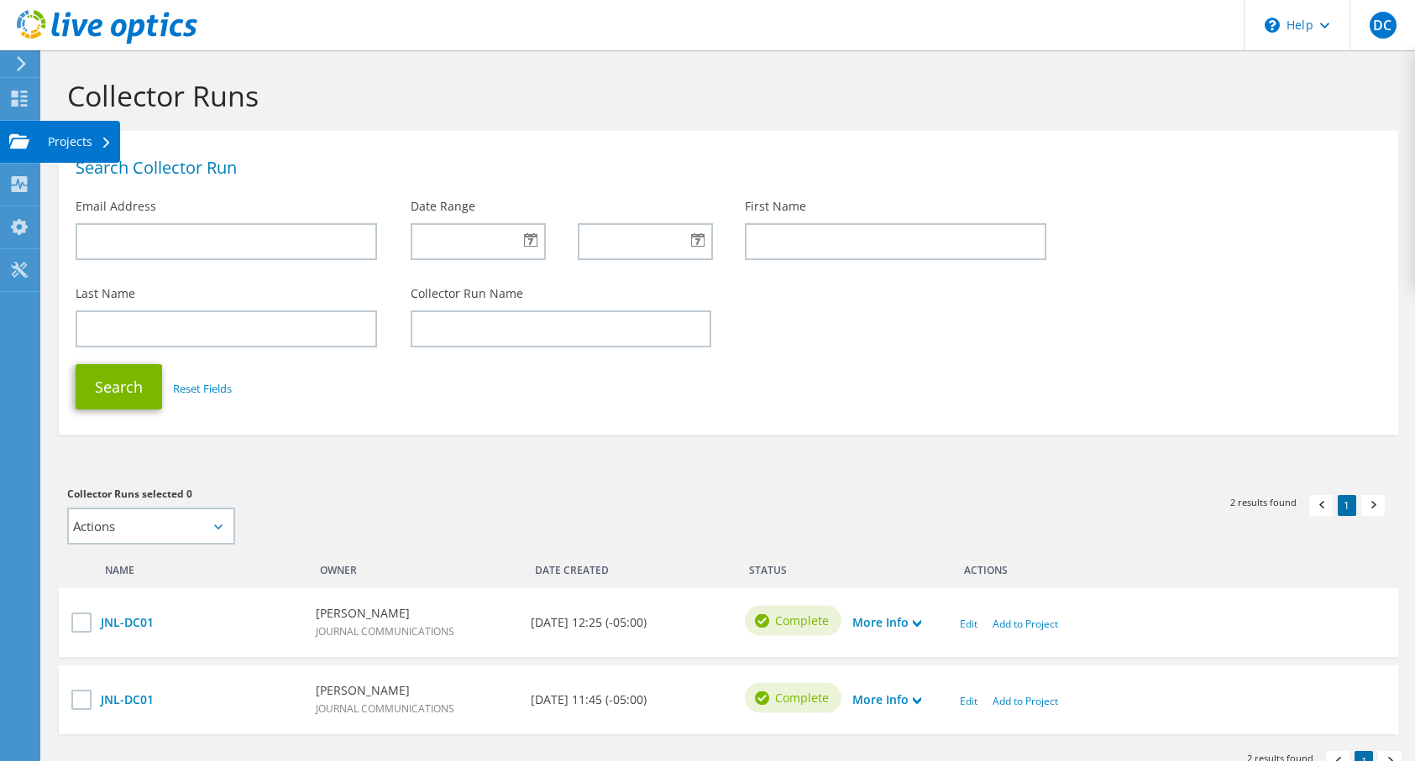
click at [91, 146] on div "Projects" at bounding box center [79, 142] width 81 height 42
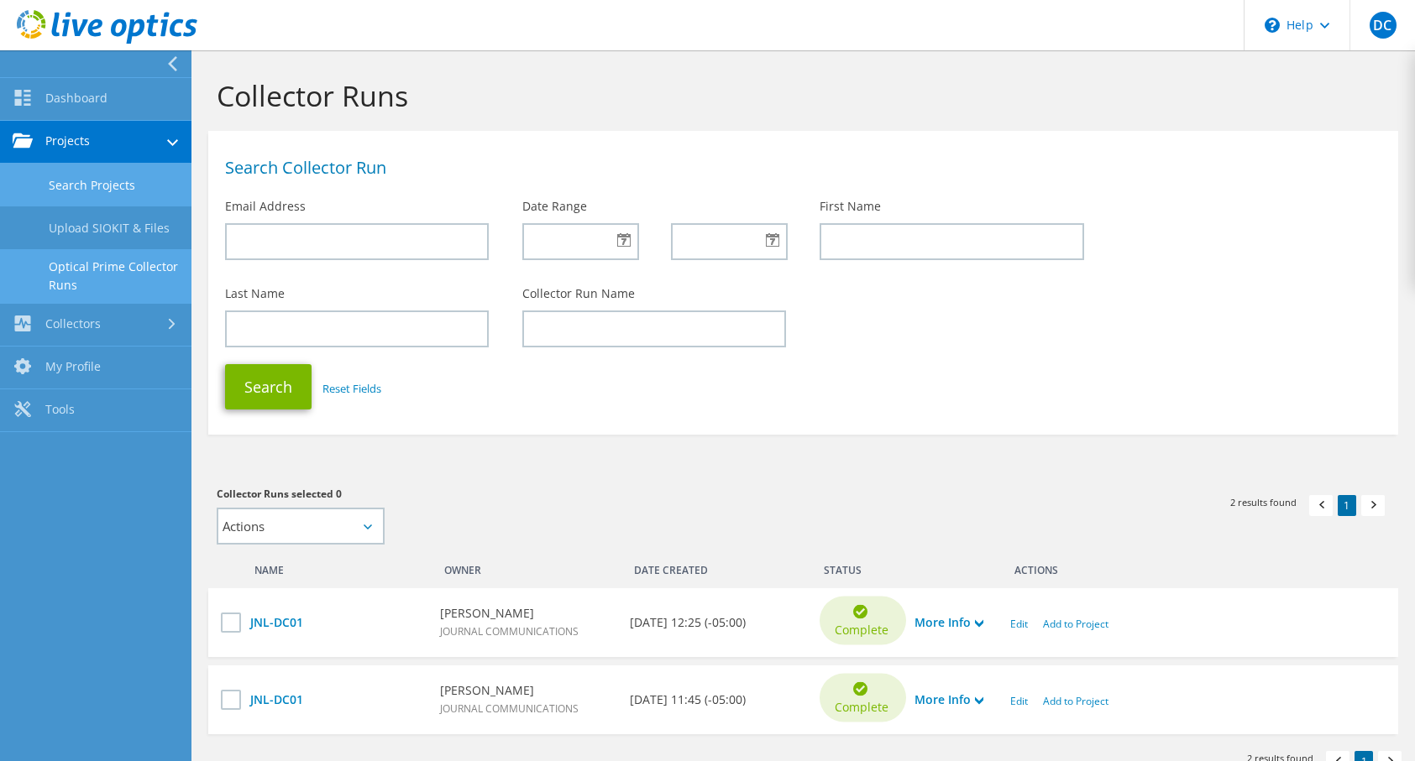
click at [104, 180] on link "Search Projects" at bounding box center [95, 185] width 191 height 43
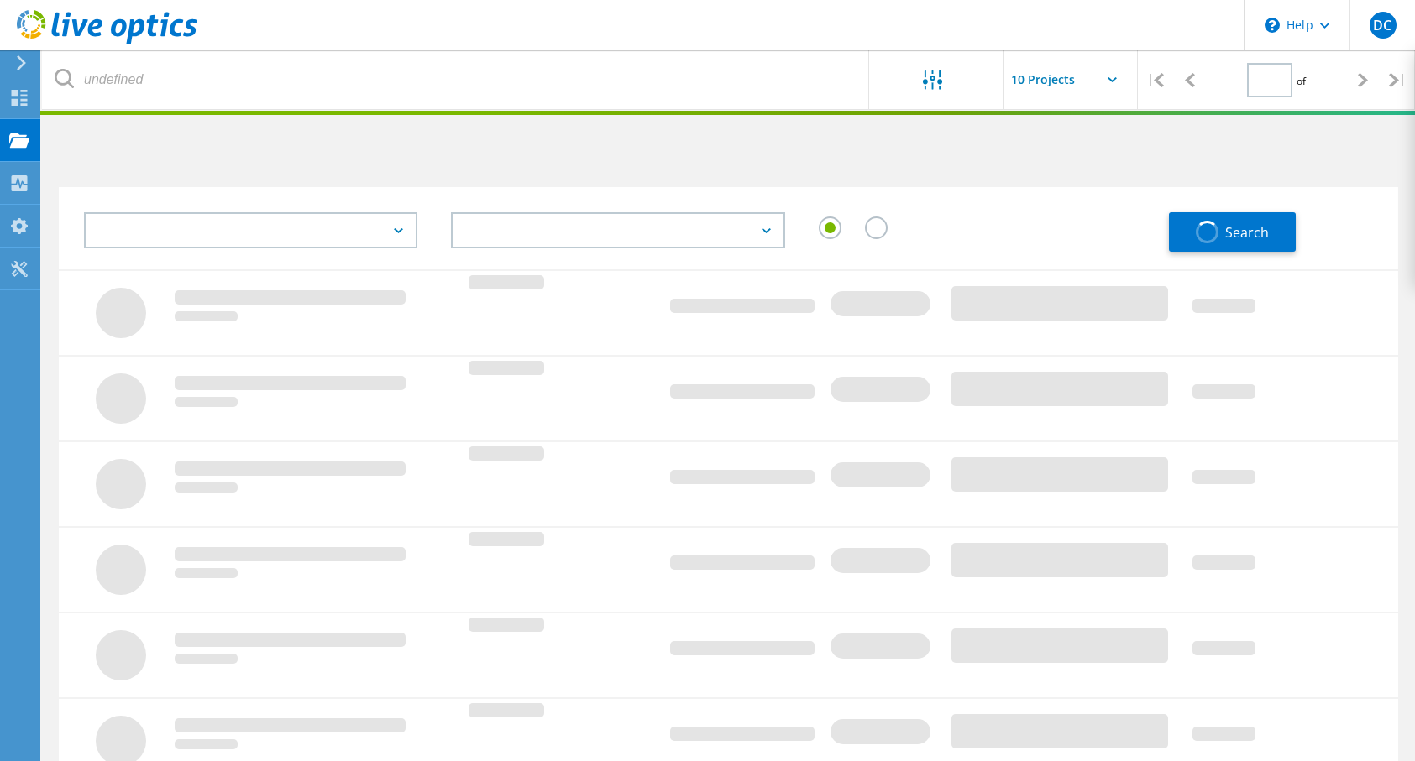
type input "1"
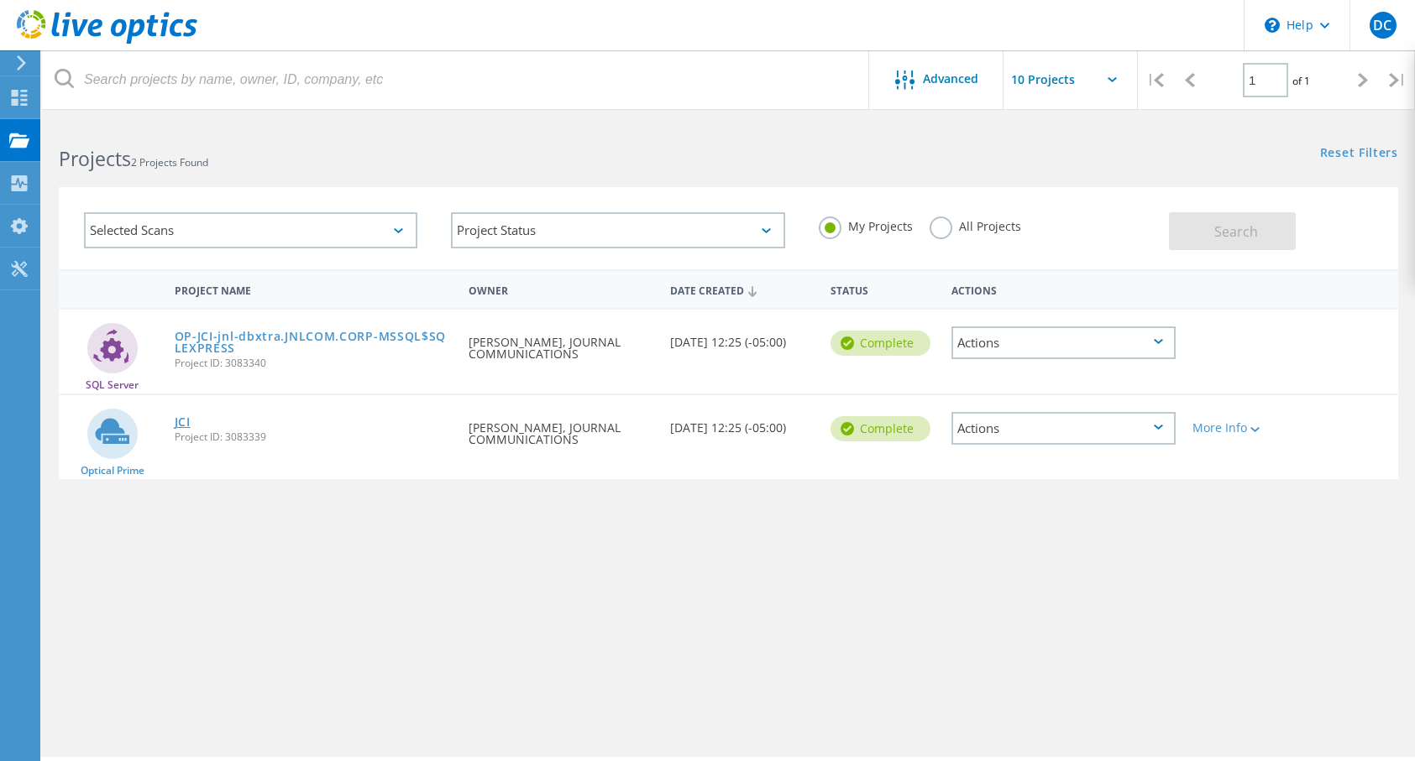
click at [186, 426] on link "JCI" at bounding box center [183, 422] width 16 height 12
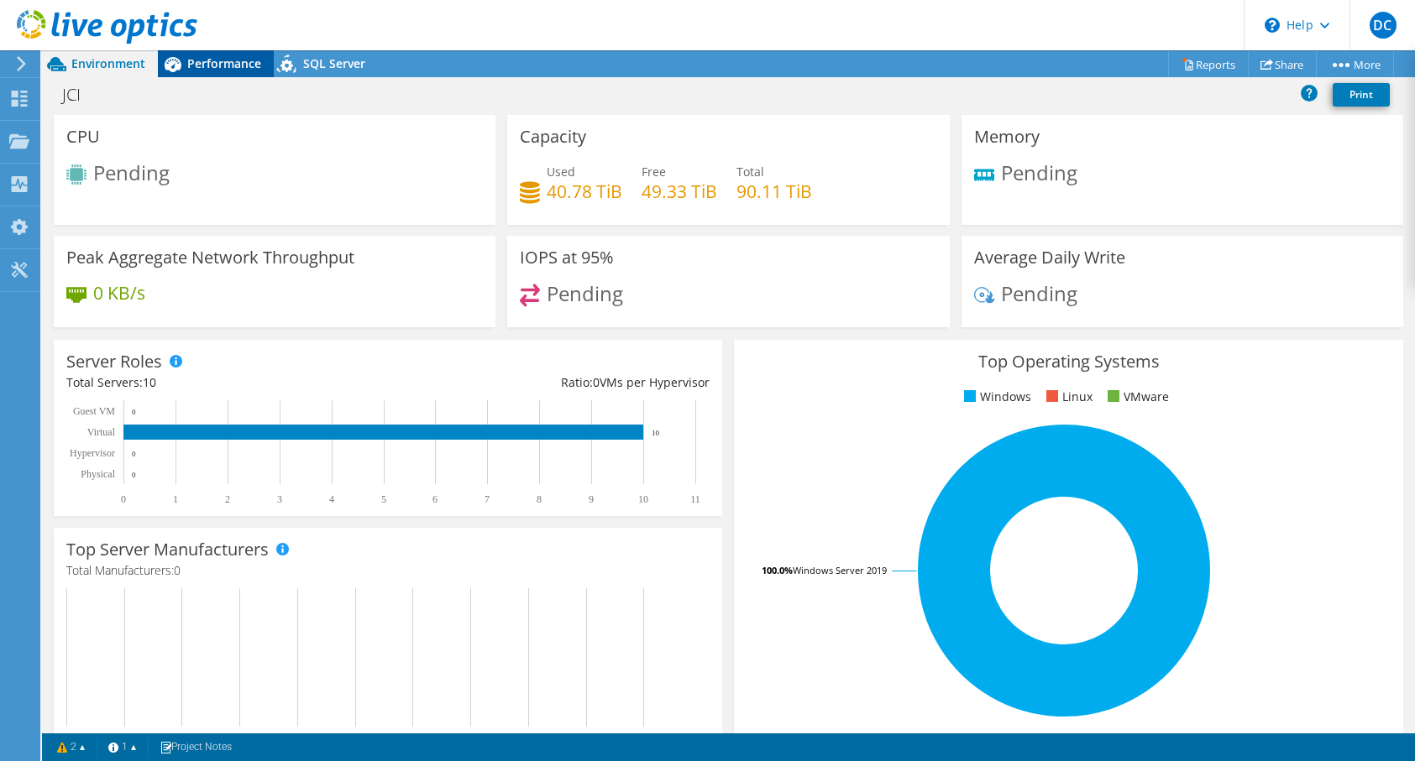
click at [219, 68] on span "Performance" at bounding box center [224, 63] width 74 height 16
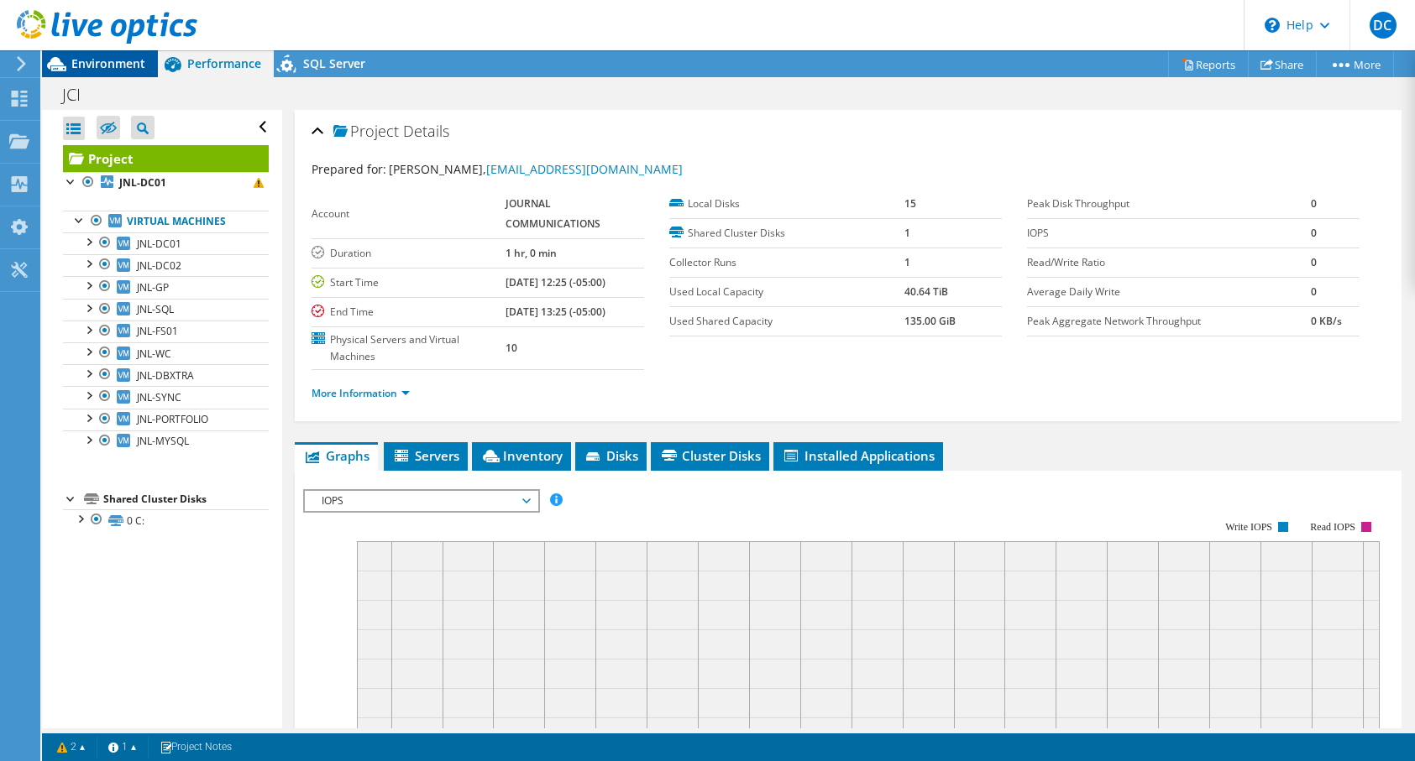
click at [119, 62] on span "Environment" at bounding box center [108, 63] width 74 height 16
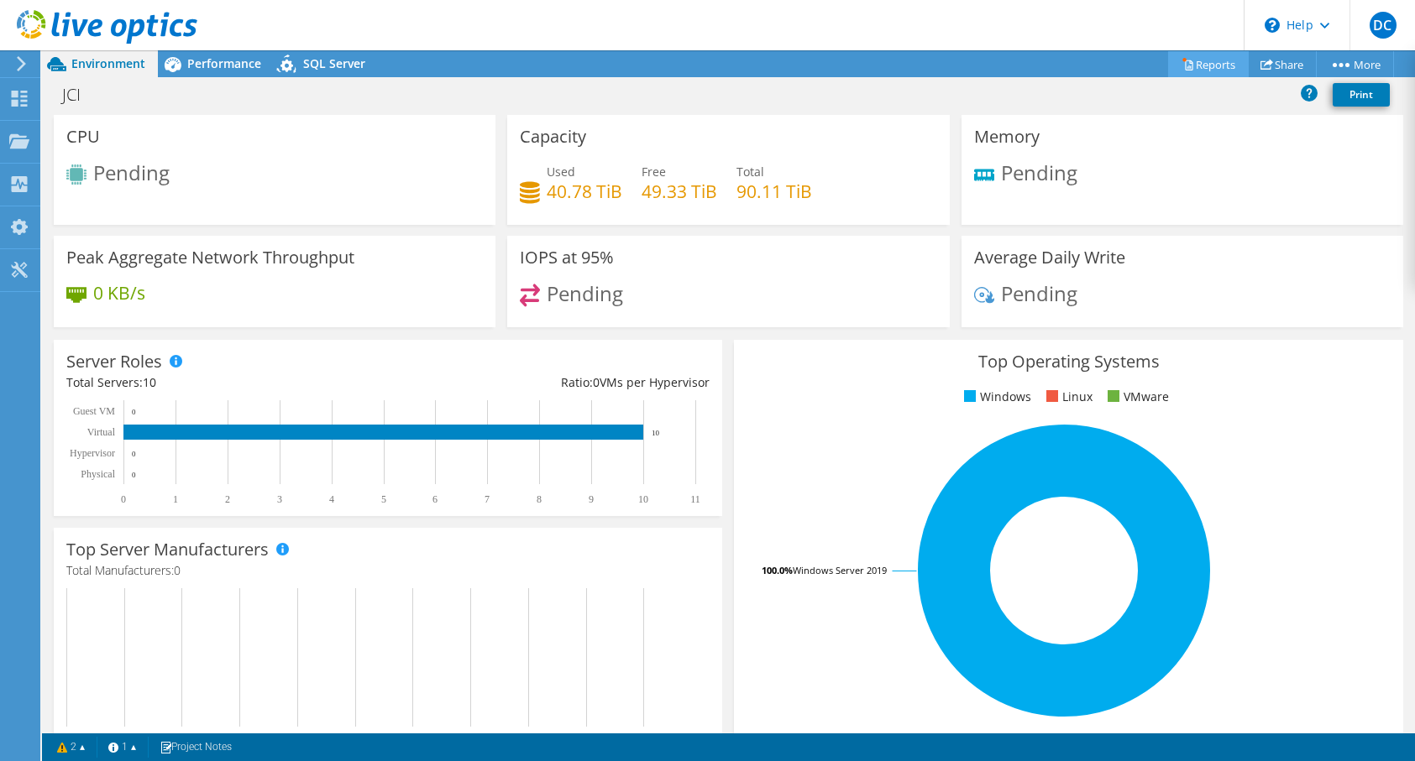
click at [1199, 60] on link "Reports" at bounding box center [1208, 64] width 81 height 26
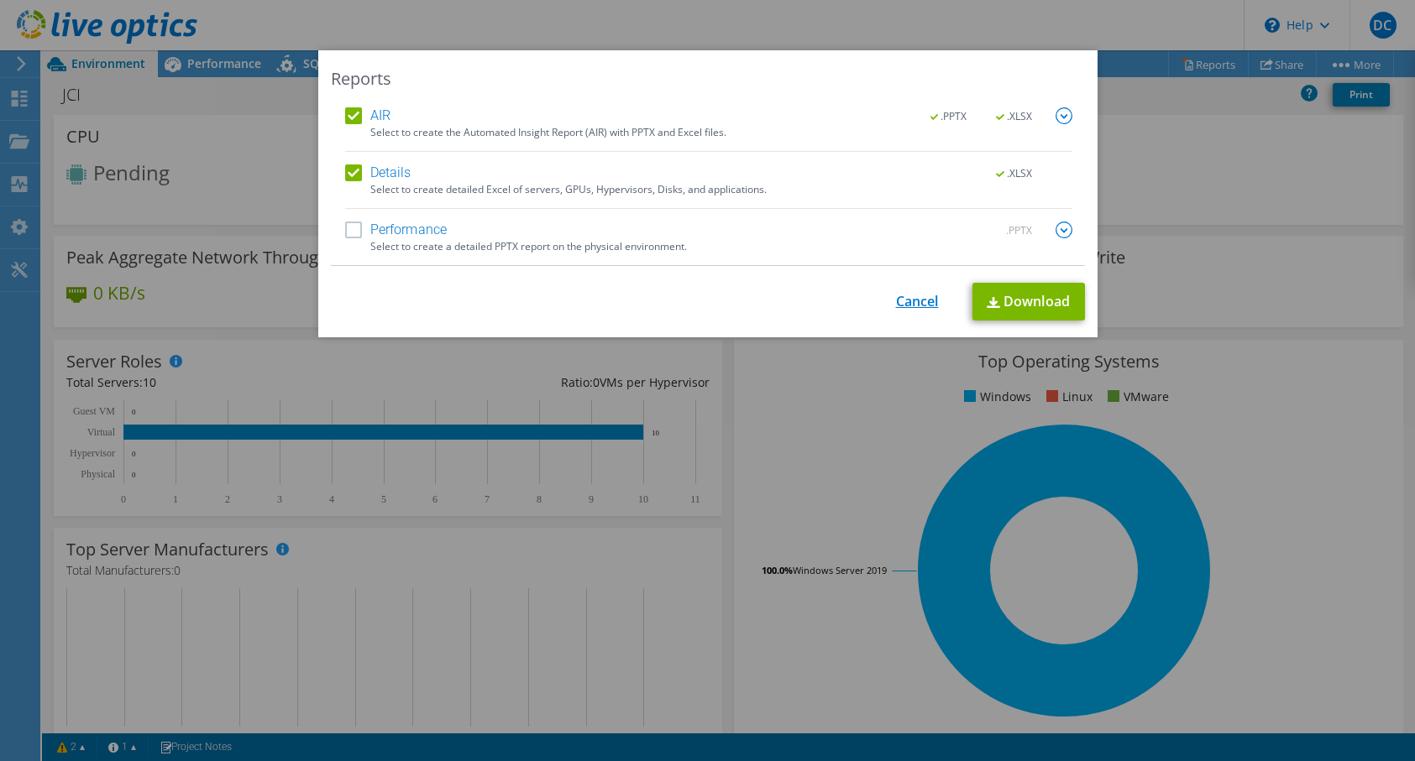
click at [912, 303] on link "Cancel" at bounding box center [917, 302] width 43 height 16
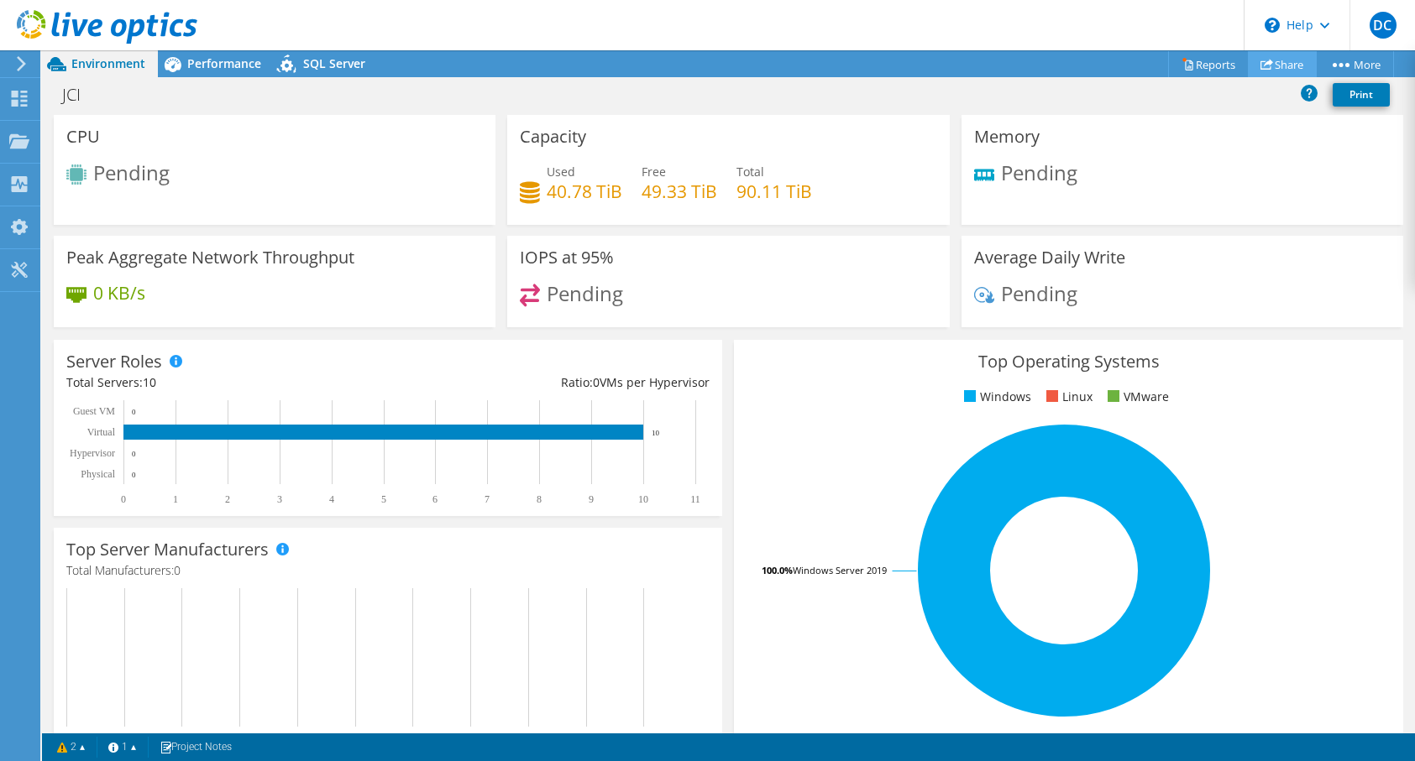
click at [1274, 71] on link "Share" at bounding box center [1281, 64] width 69 height 26
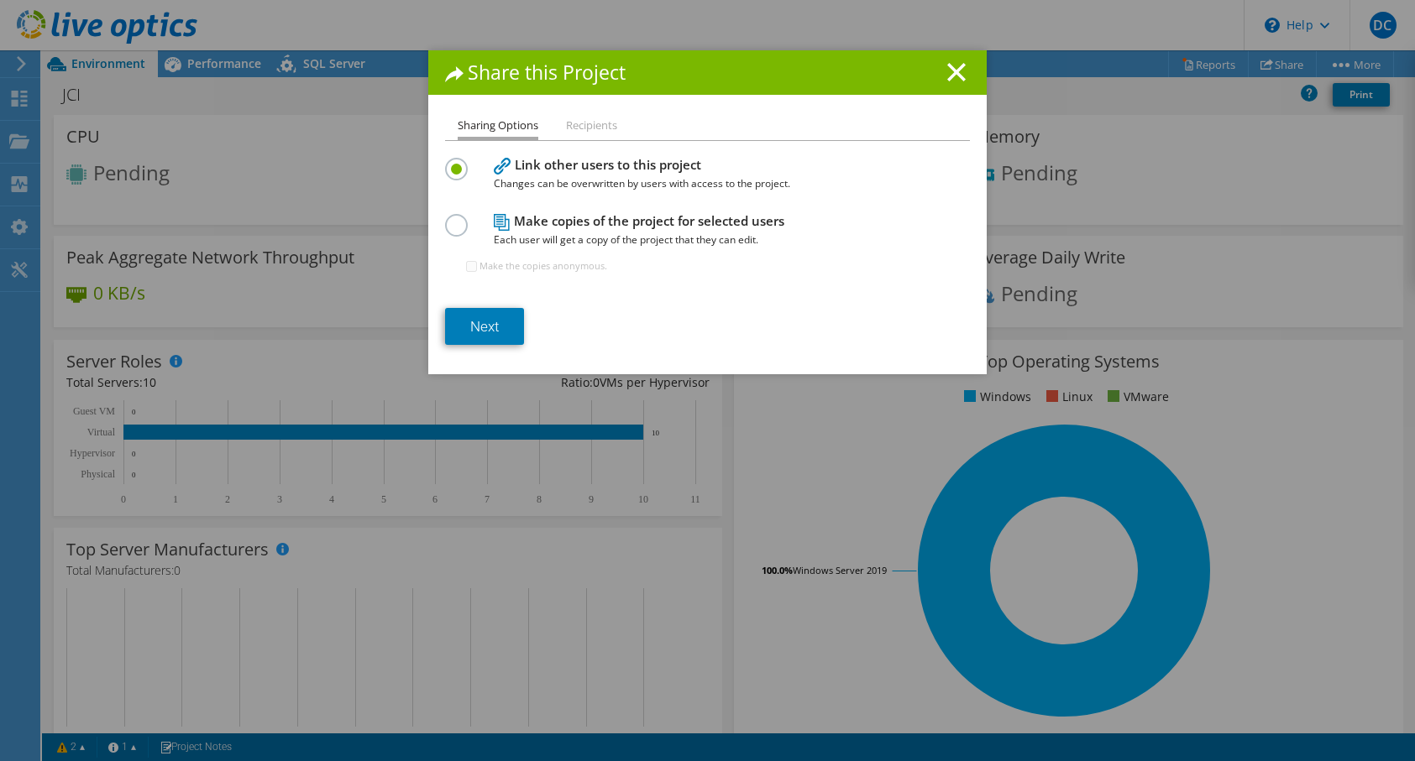
click at [600, 123] on li "Recipients" at bounding box center [591, 126] width 51 height 21
click at [590, 128] on li "Recipients" at bounding box center [591, 126] width 51 height 21
click at [458, 218] on label at bounding box center [459, 216] width 29 height 4
click at [0, 0] on input "radio" at bounding box center [0, 0] width 0 height 0
click at [458, 218] on label at bounding box center [459, 216] width 29 height 4
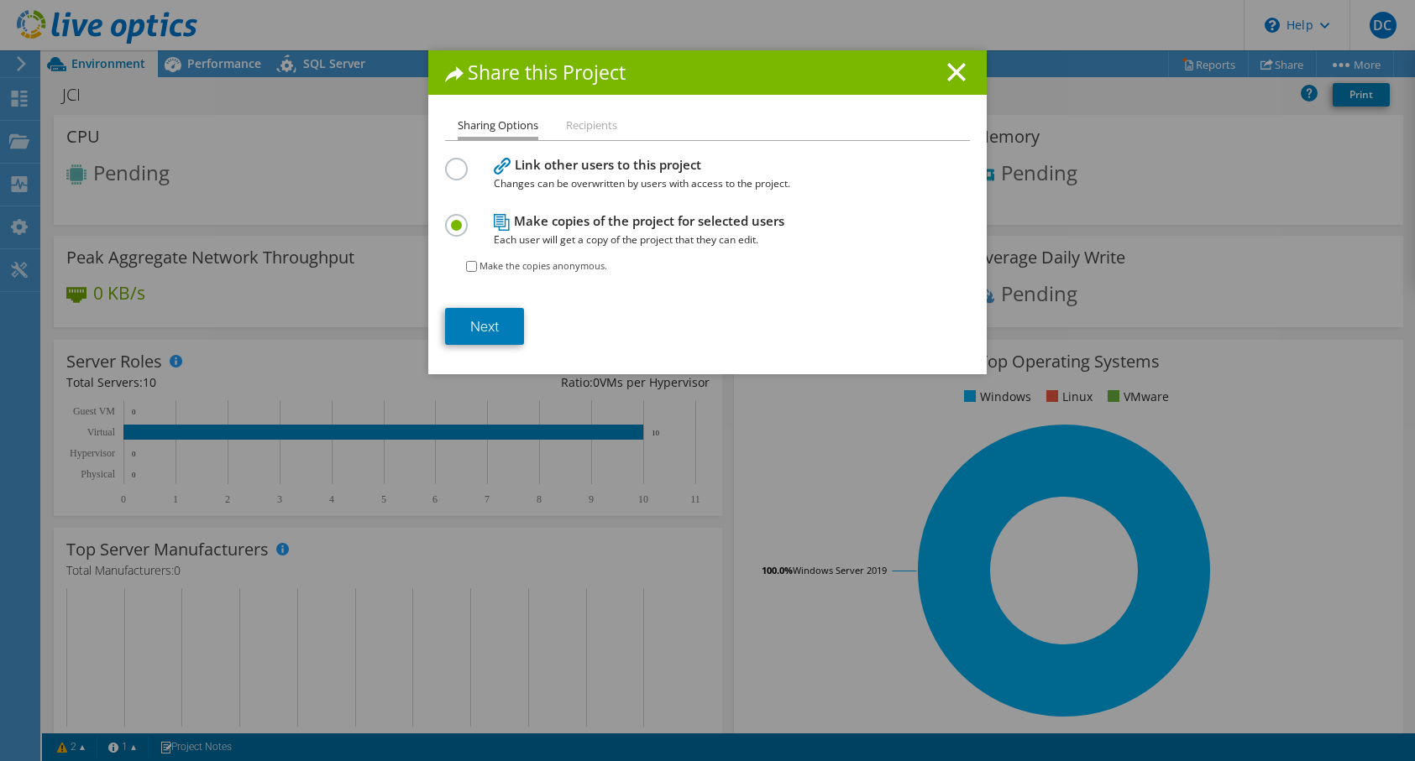
click at [0, 0] on input "radio" at bounding box center [0, 0] width 0 height 0
click at [462, 162] on label at bounding box center [459, 160] width 29 height 4
click at [0, 0] on input "radio" at bounding box center [0, 0] width 0 height 0
click at [578, 128] on li "Recipients" at bounding box center [591, 126] width 51 height 21
click at [499, 329] on link "Next" at bounding box center [484, 326] width 79 height 37
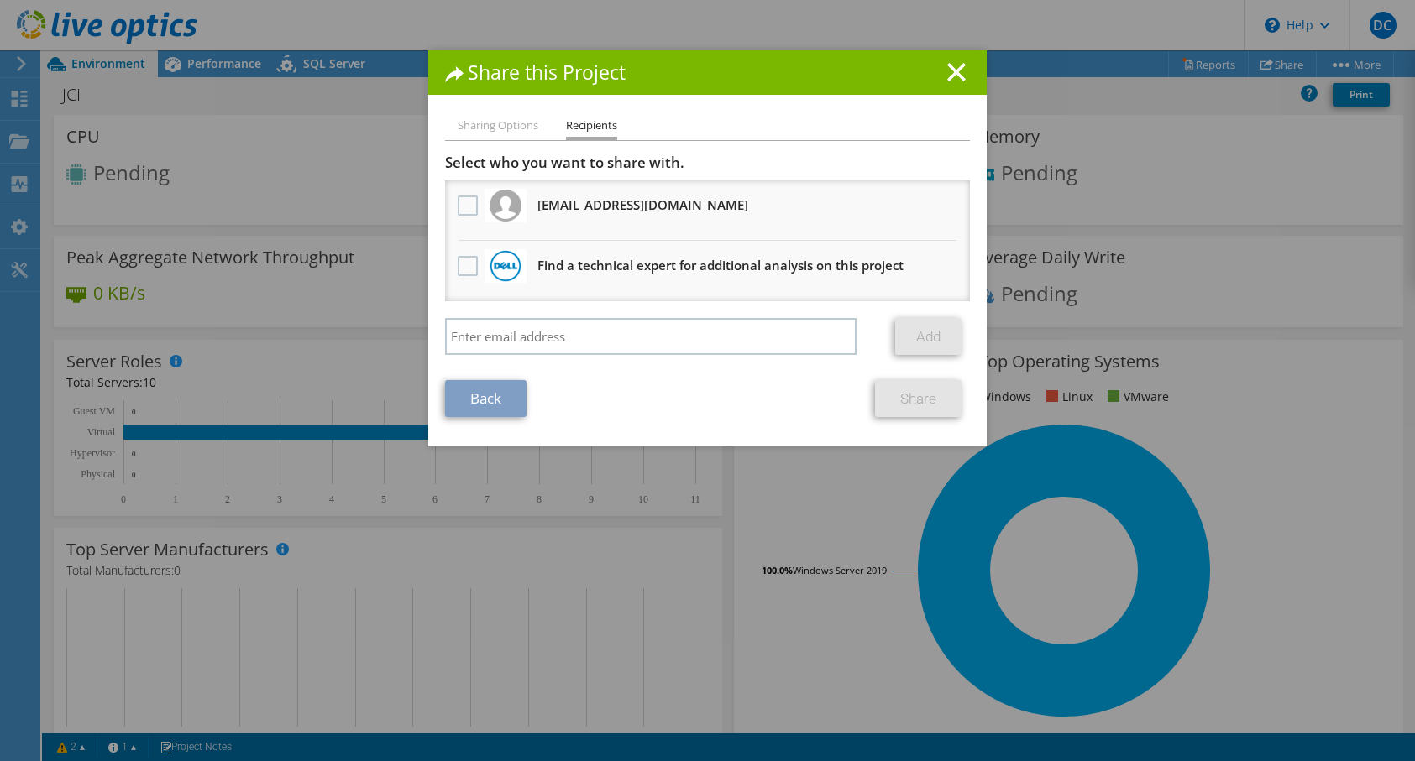
drag, startPoint x: 539, startPoint y: 207, endPoint x: 668, endPoint y: 210, distance: 129.3
click at [668, 210] on li "rshelton@cspire.com Will receive an anonymous copy" at bounding box center [707, 210] width 525 height 60
copy h3 "rshelton@cspire.com"
click at [475, 203] on label at bounding box center [470, 206] width 24 height 20
click at [0, 0] on input "checkbox" at bounding box center [0, 0] width 0 height 0
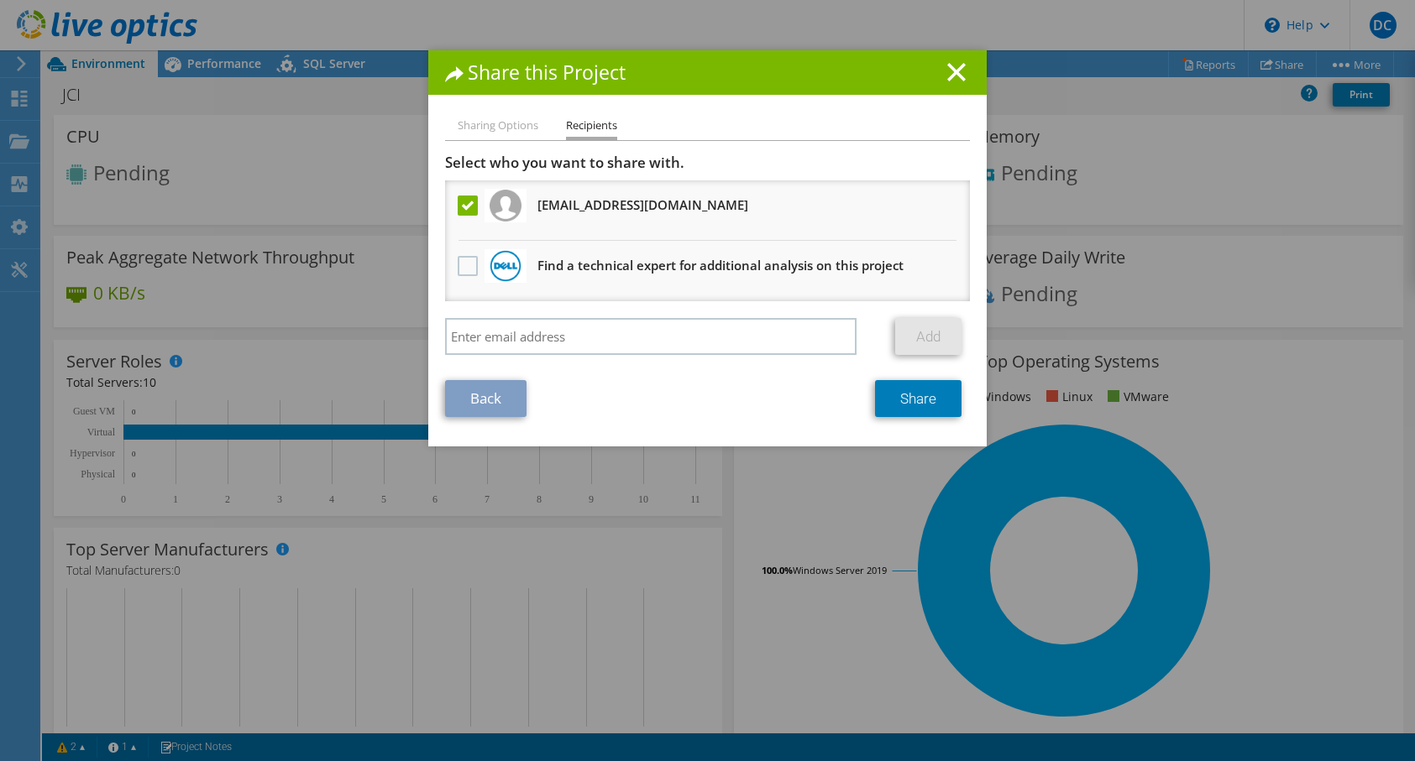
click at [515, 128] on li "Sharing Options" at bounding box center [498, 126] width 81 height 21
click at [595, 204] on h3 "rshelton@cspire.com Will receive an anonymous copy" at bounding box center [642, 204] width 211 height 27
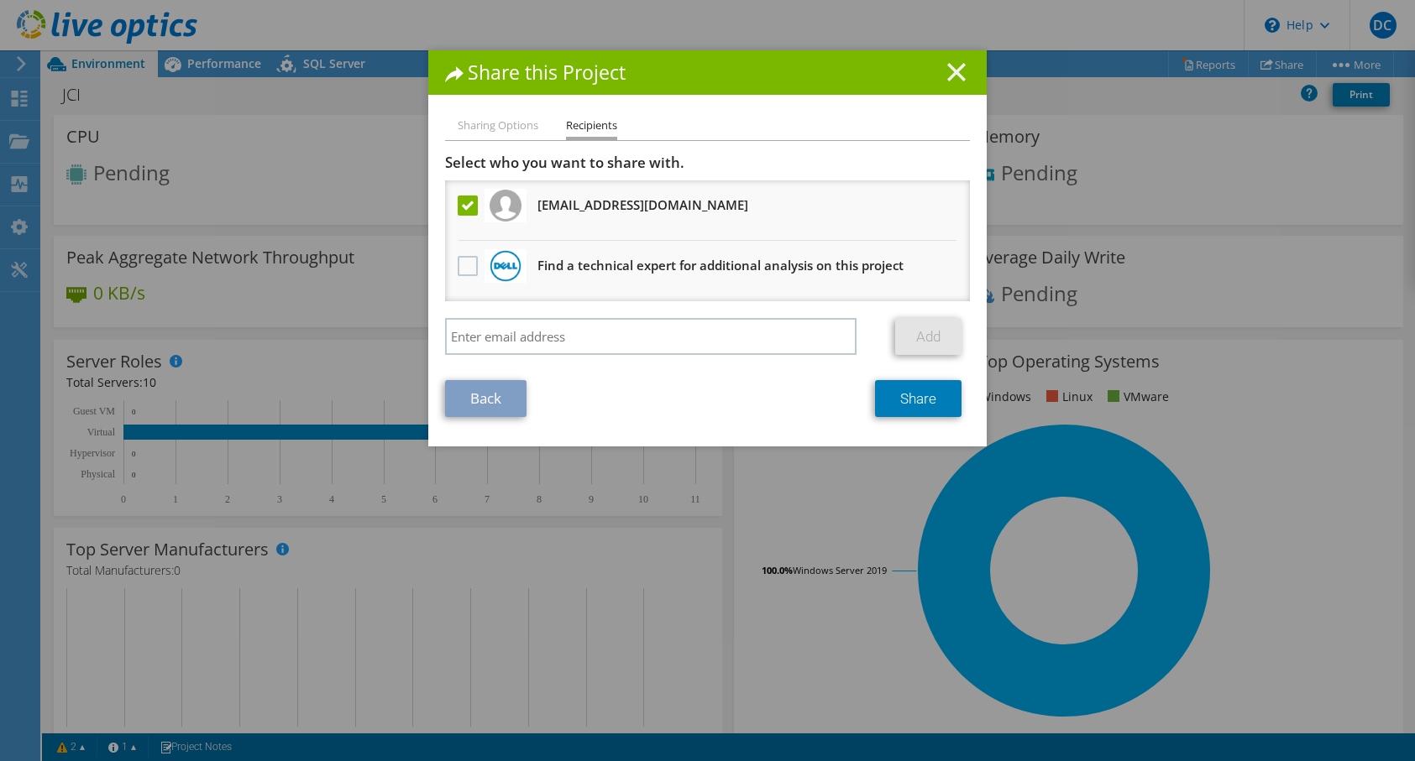
click at [962, 66] on line at bounding box center [956, 72] width 17 height 17
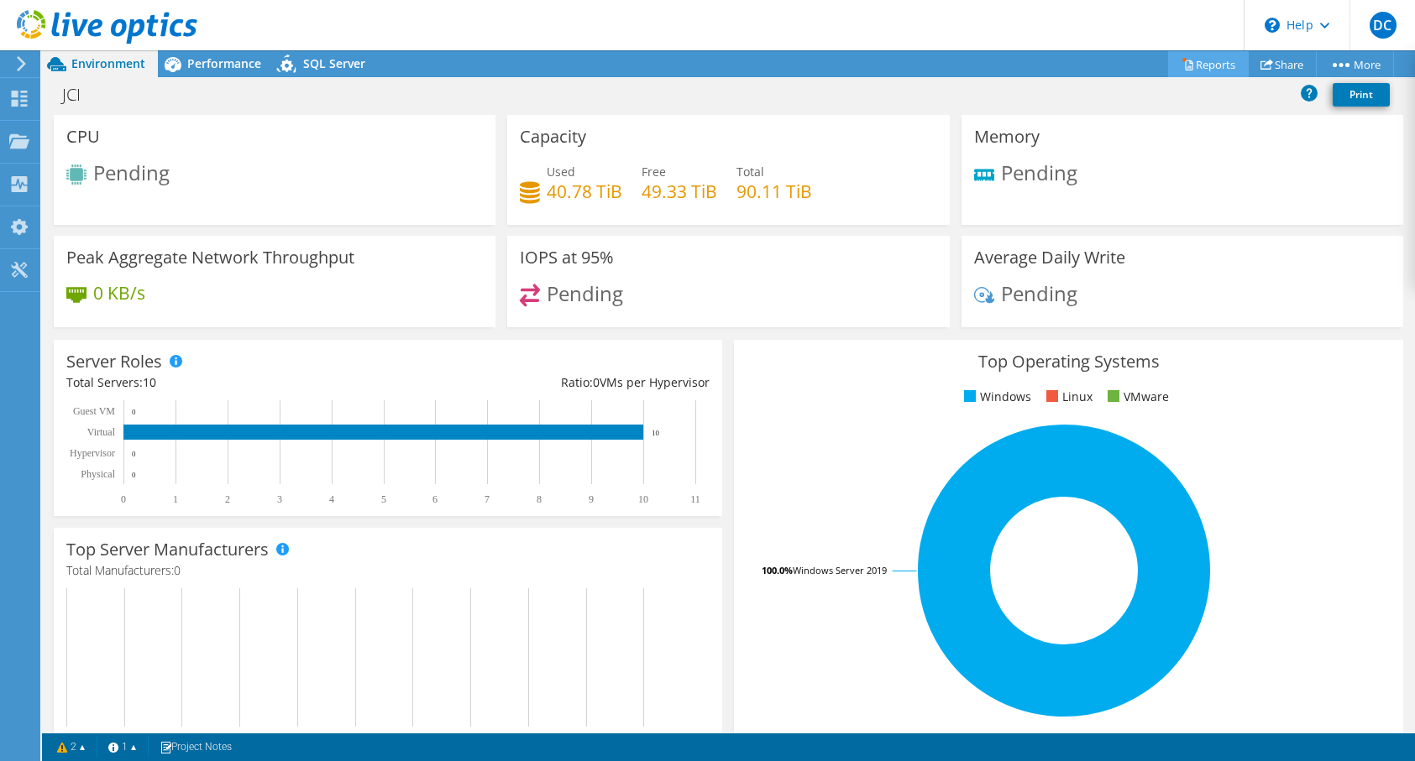
click at [1215, 62] on link "Reports" at bounding box center [1208, 64] width 81 height 26
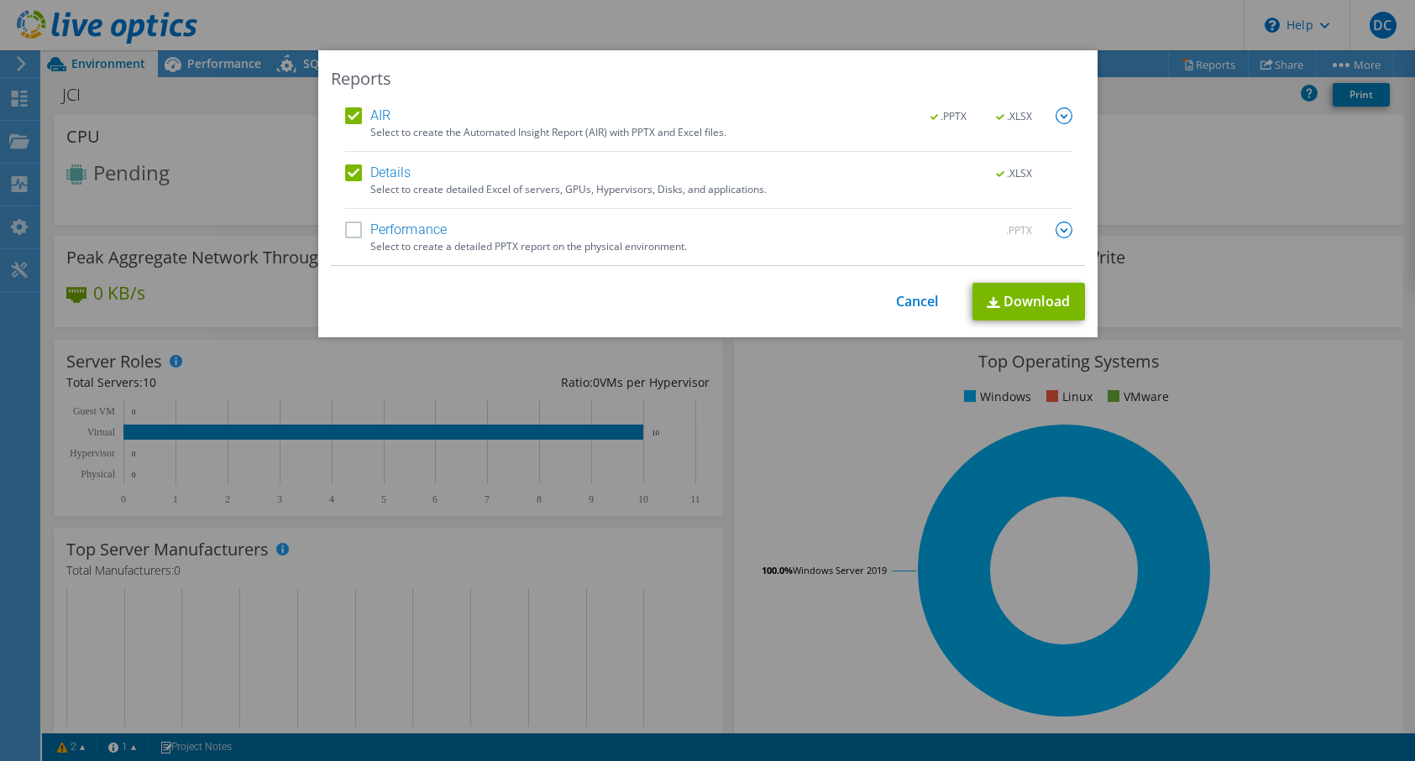
click at [1065, 115] on img at bounding box center [1063, 115] width 17 height 17
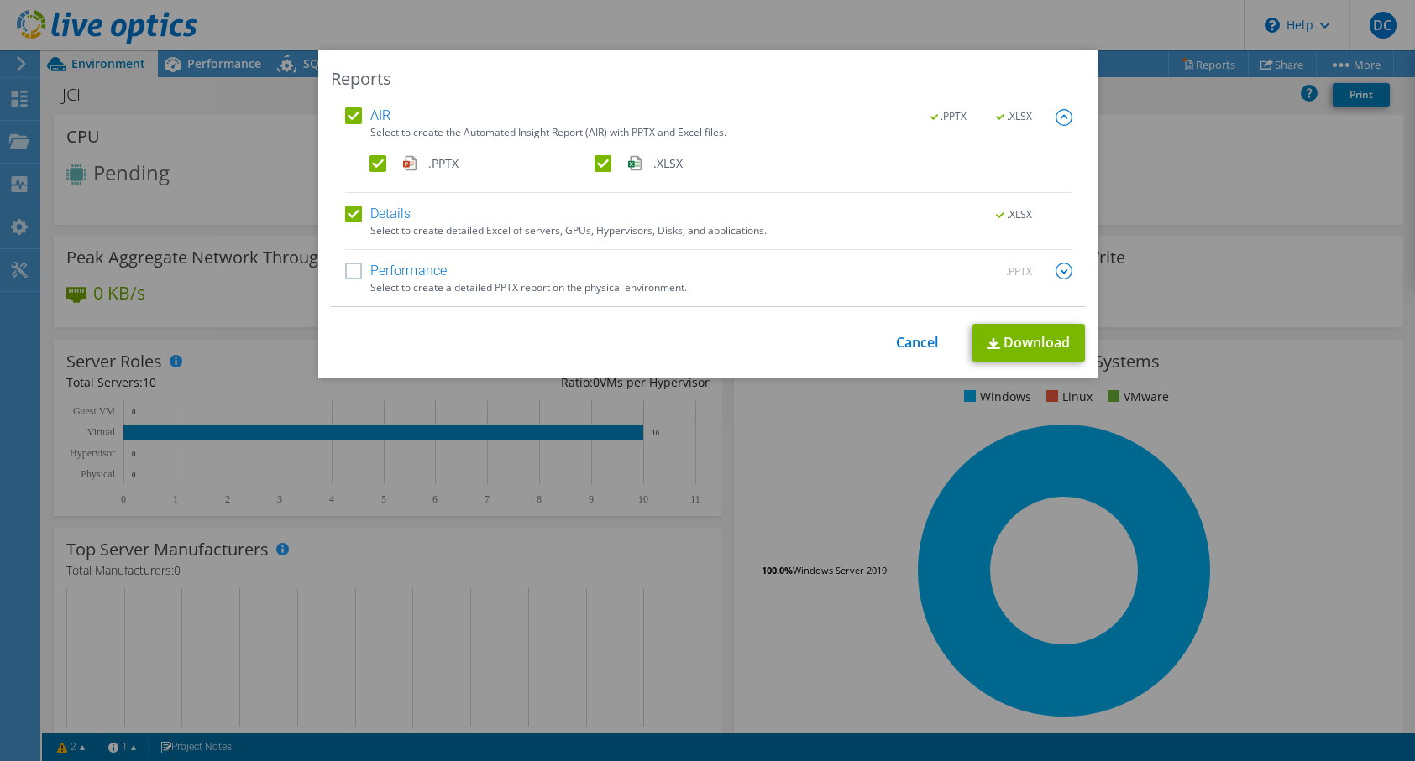
click at [1066, 115] on img at bounding box center [1063, 117] width 17 height 17
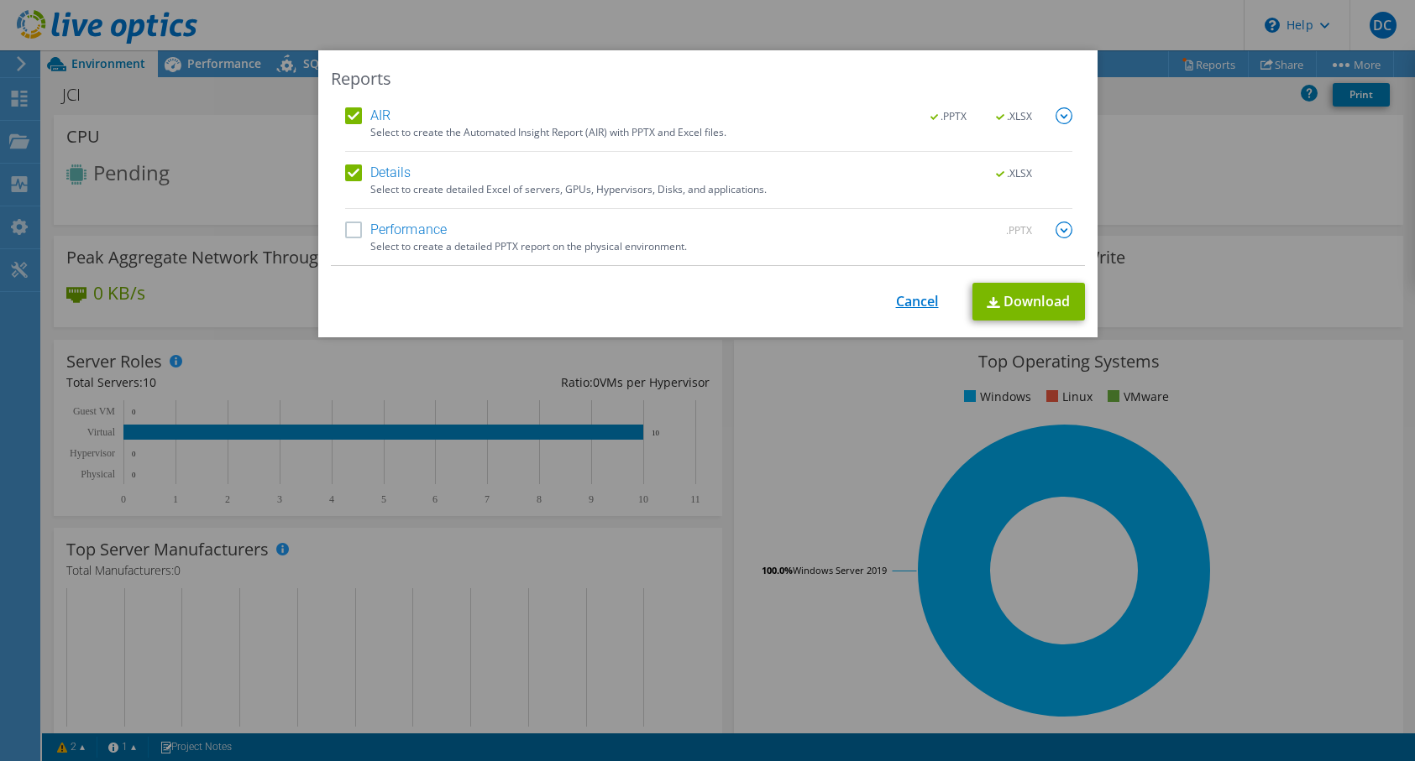
click at [922, 297] on link "Cancel" at bounding box center [917, 302] width 43 height 16
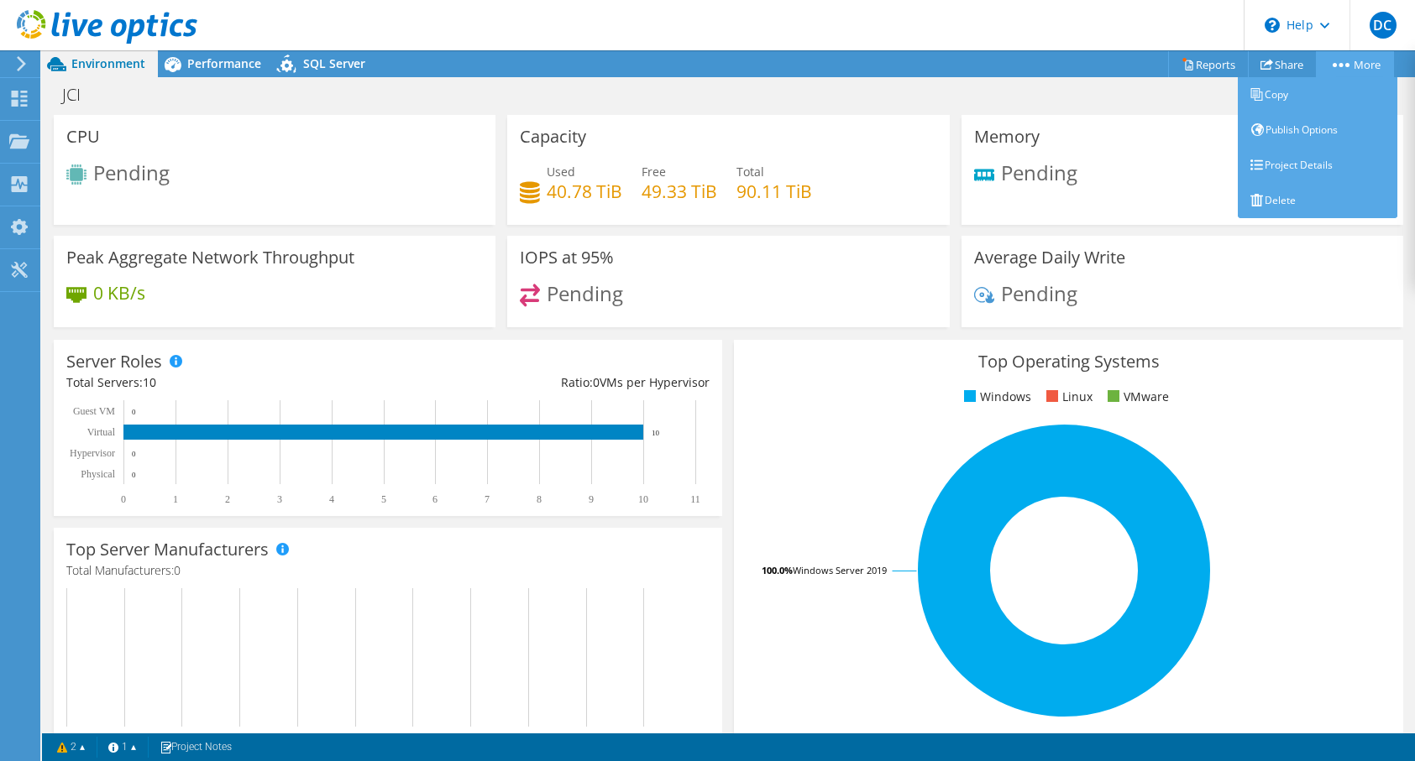
click at [1357, 62] on link "More" at bounding box center [1354, 64] width 78 height 26
click at [1341, 163] on link "Project Details" at bounding box center [1317, 165] width 160 height 35
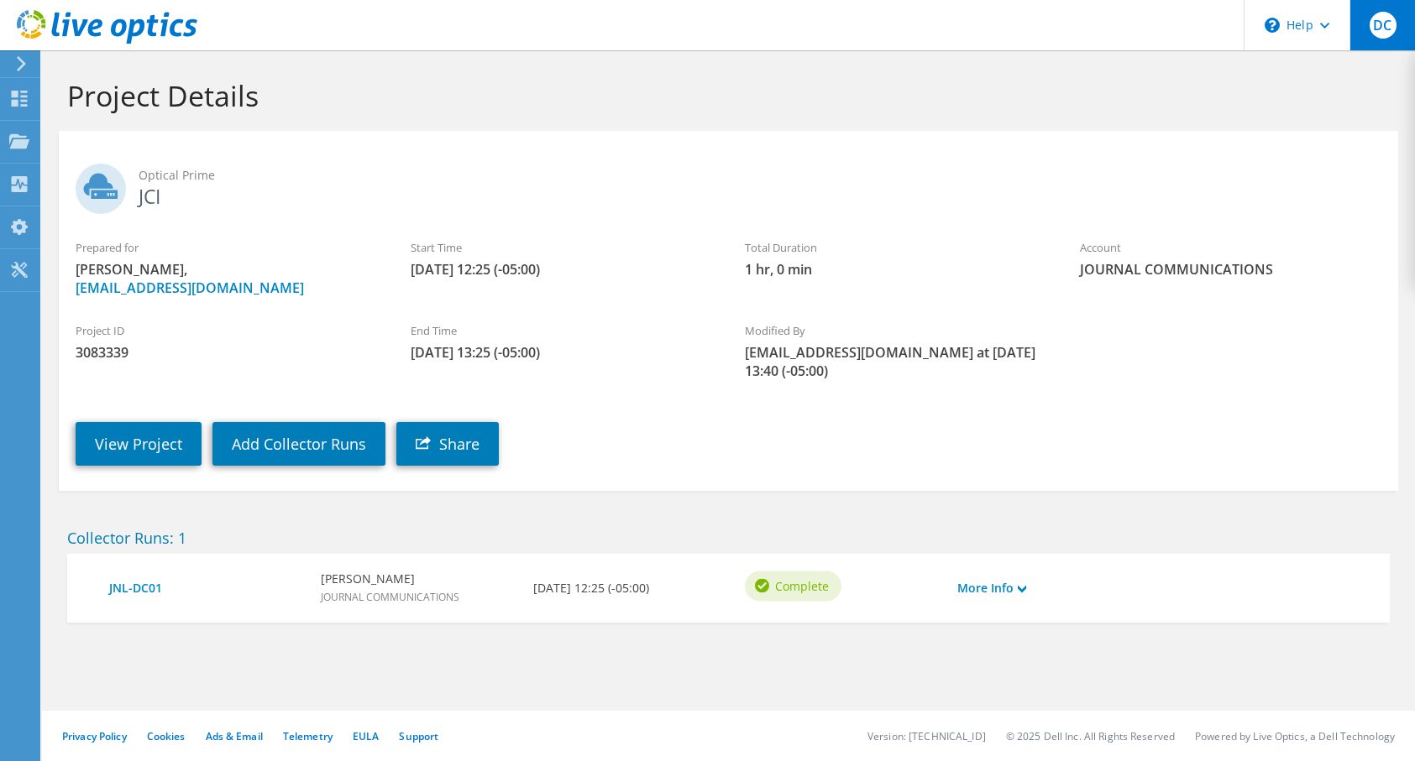
click at [1350, 30] on div "DC" at bounding box center [1381, 25] width 65 height 50
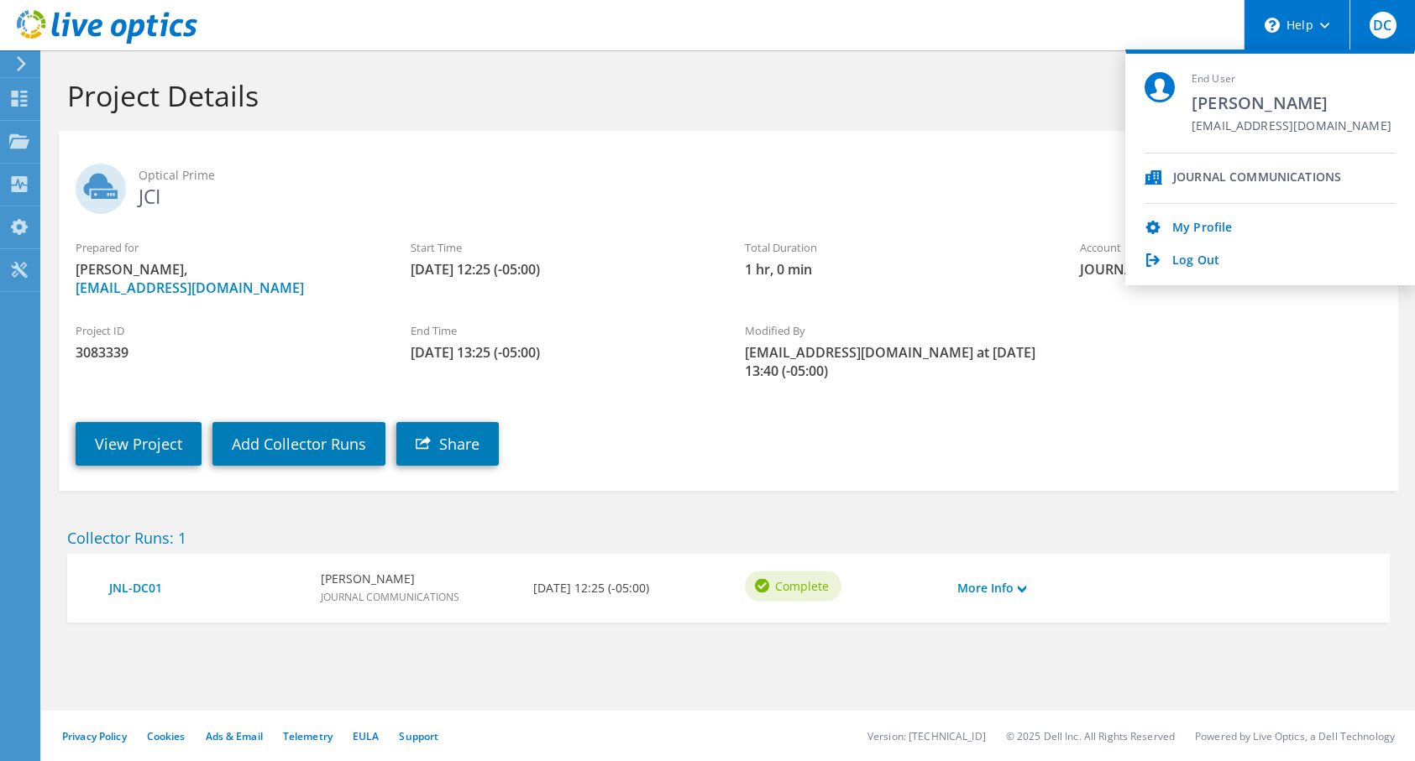
click at [1315, 29] on div "\n Help" at bounding box center [1296, 25] width 106 height 50
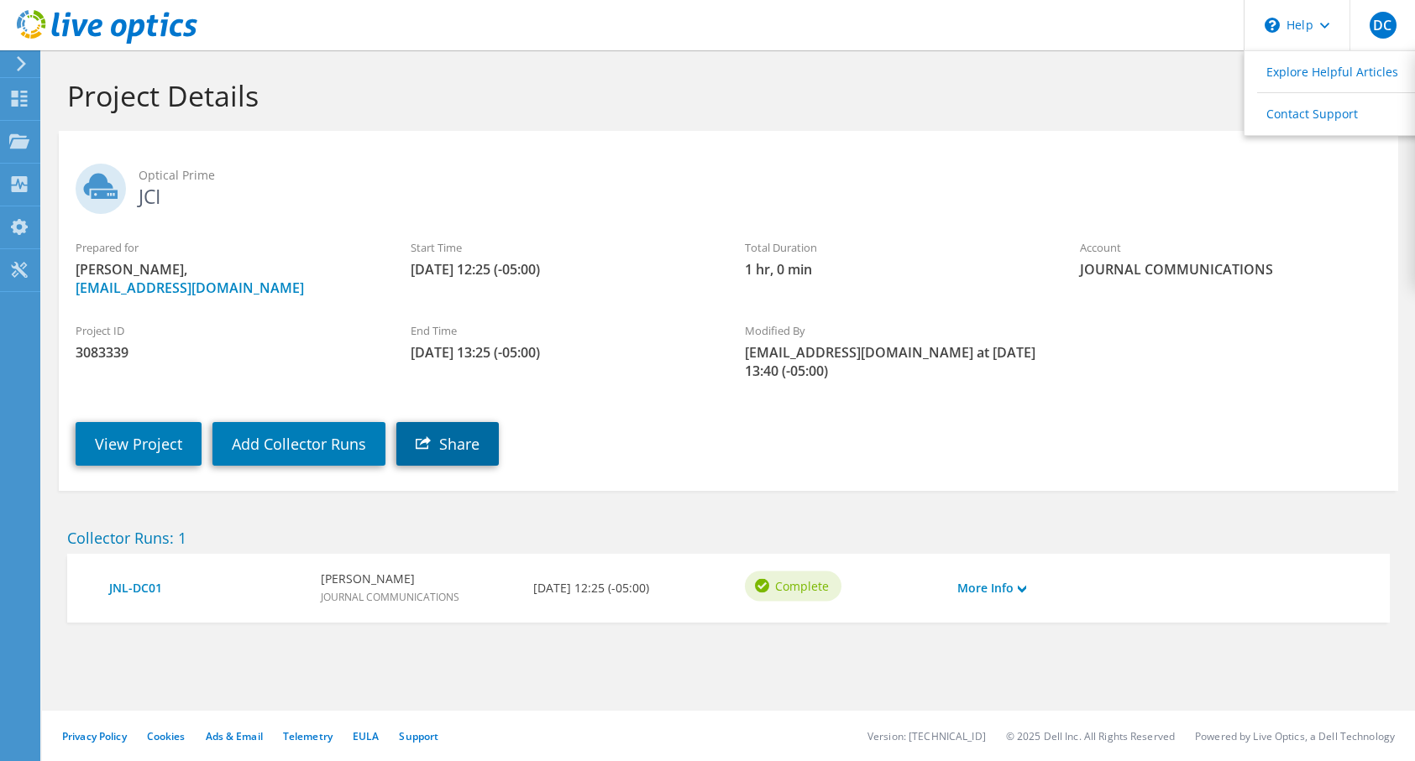
click at [450, 427] on link "Share" at bounding box center [447, 444] width 102 height 44
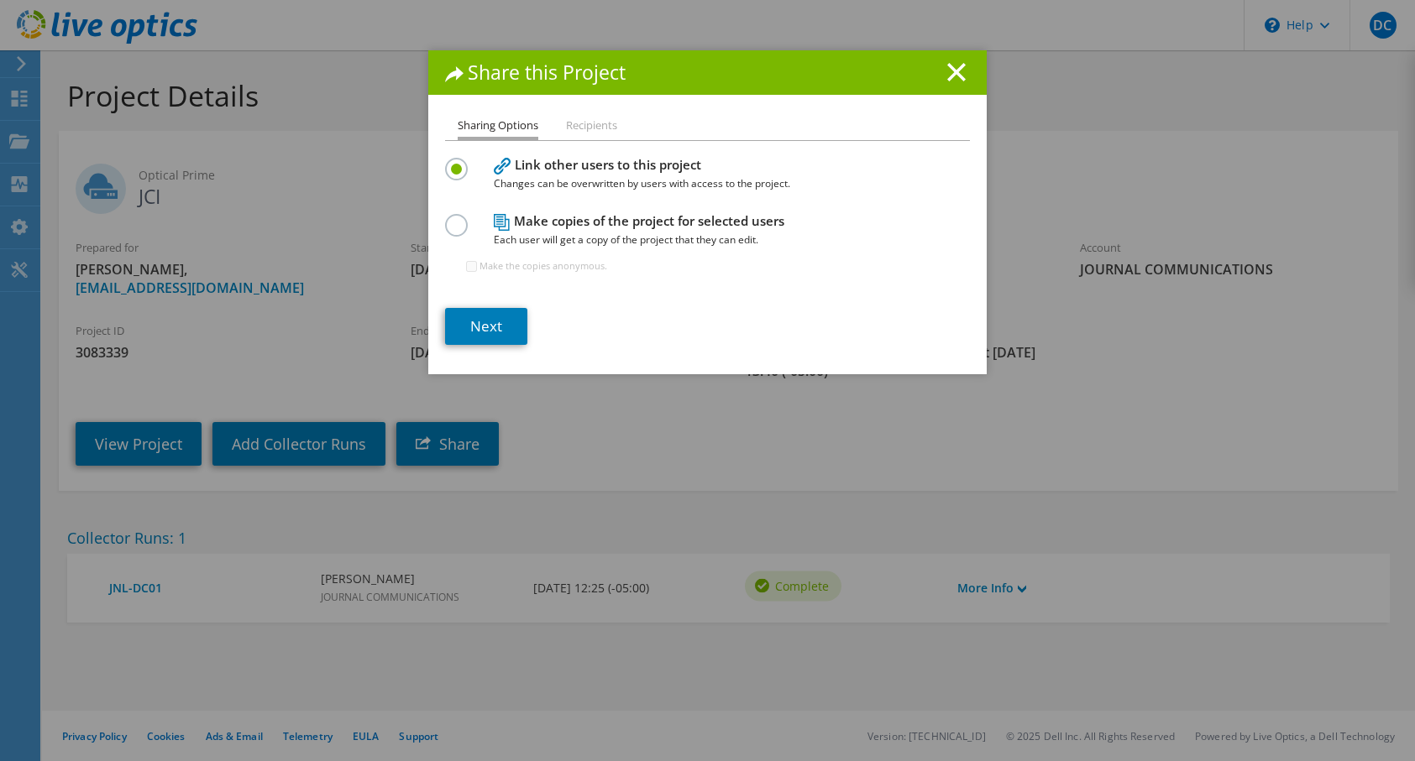
click at [613, 122] on li "Recipients" at bounding box center [591, 126] width 51 height 21
click at [595, 129] on li "Recipients" at bounding box center [591, 126] width 51 height 21
click at [463, 218] on label at bounding box center [459, 216] width 29 height 4
click at [0, 0] on input "radio" at bounding box center [0, 0] width 0 height 0
click at [582, 125] on li "Recipients" at bounding box center [591, 126] width 51 height 21
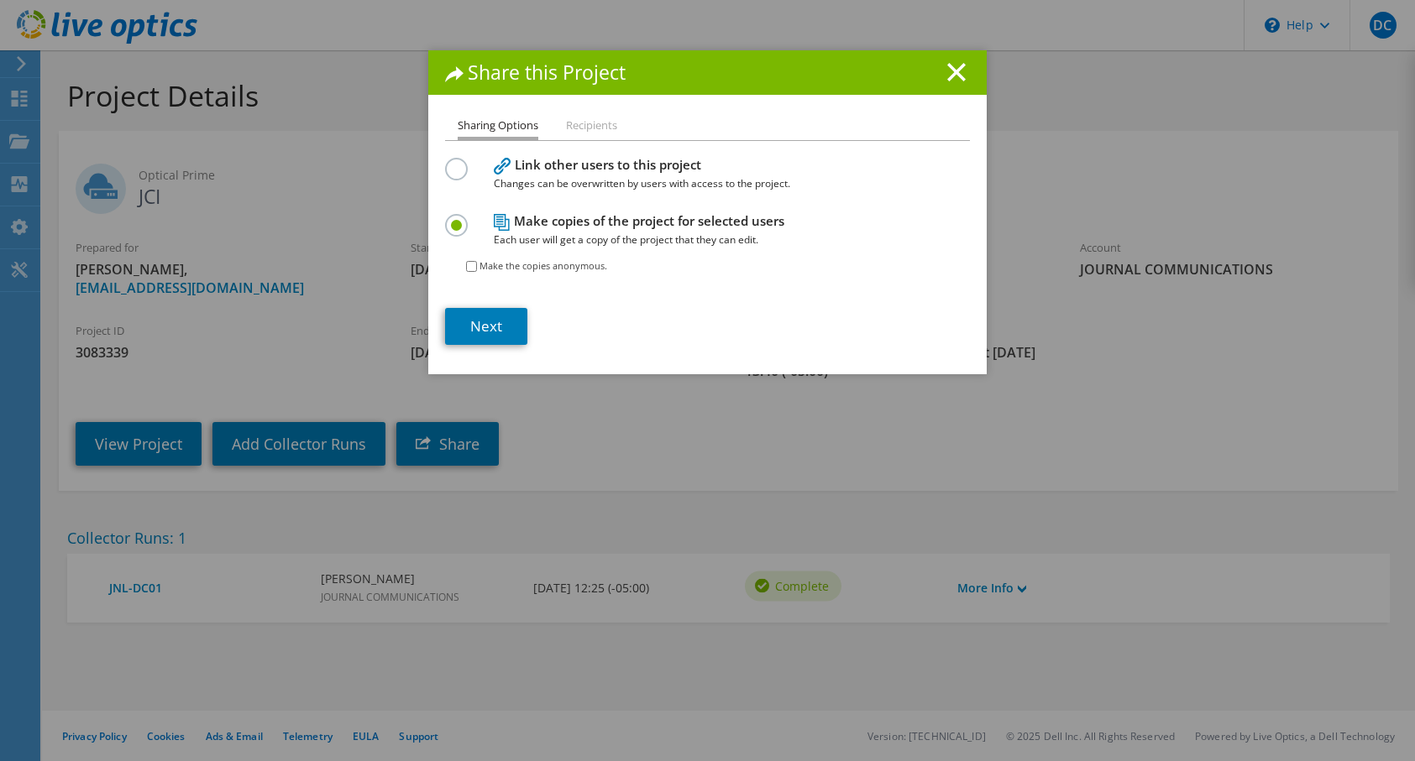
click at [478, 265] on div "Make the copies anonymous." at bounding box center [536, 266] width 141 height 34
click at [499, 323] on link "Next" at bounding box center [486, 326] width 82 height 37
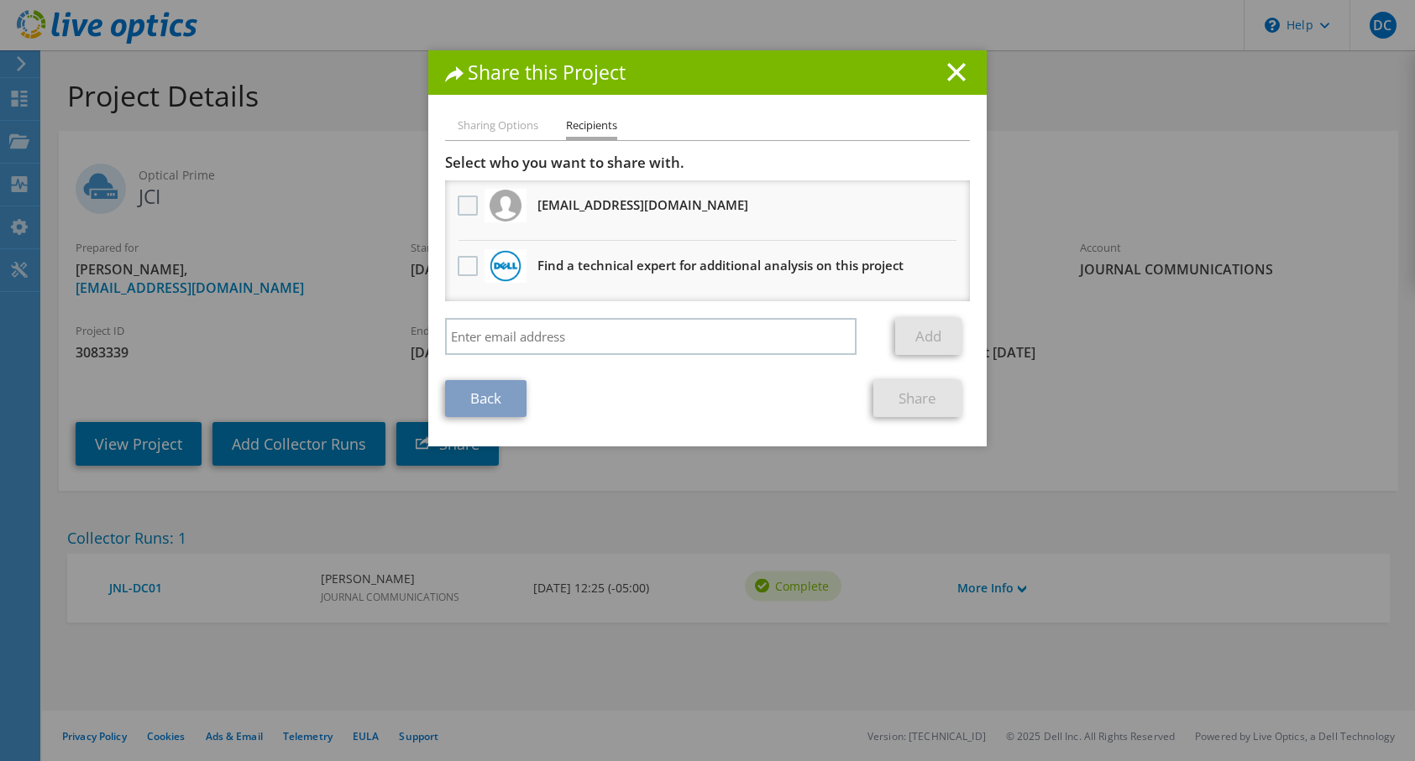
click at [469, 209] on label at bounding box center [470, 206] width 24 height 20
click at [0, 0] on input "checkbox" at bounding box center [0, 0] width 0 height 0
click at [951, 67] on line at bounding box center [956, 72] width 17 height 17
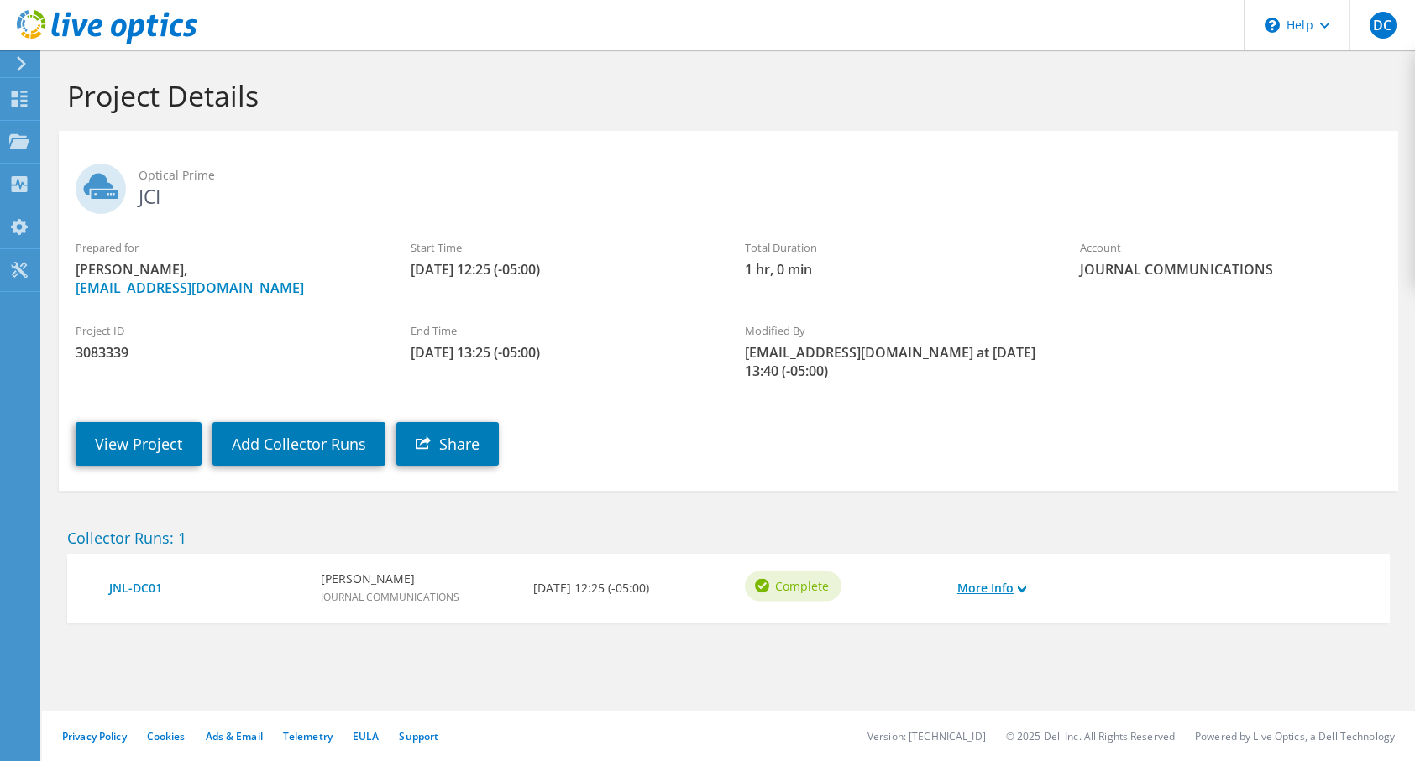
click at [988, 579] on link "More Info" at bounding box center [991, 588] width 69 height 18
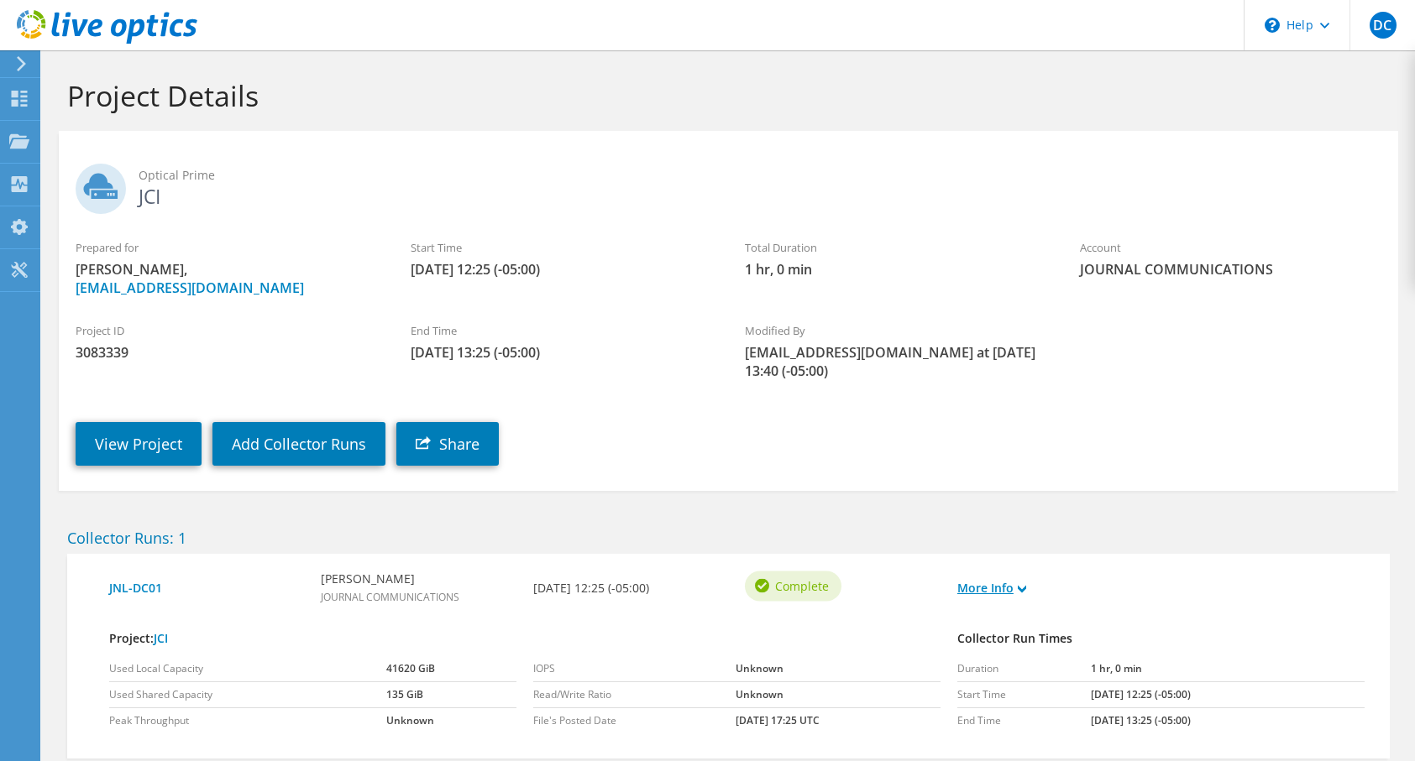
click at [987, 579] on link "More Info" at bounding box center [991, 588] width 69 height 18
